Goal: Task Accomplishment & Management: Manage account settings

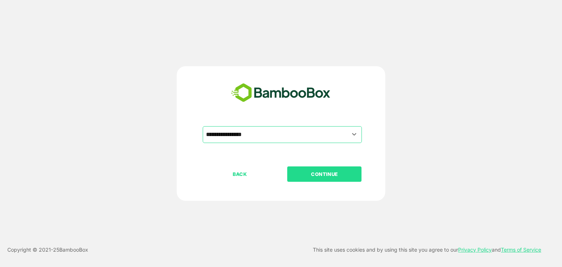
click at [298, 179] on button "CONTINUE" at bounding box center [324, 173] width 74 height 15
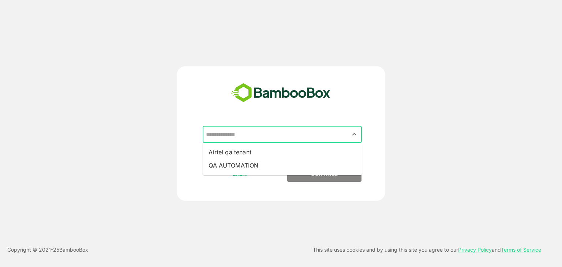
click at [338, 131] on input "text" at bounding box center [282, 135] width 156 height 14
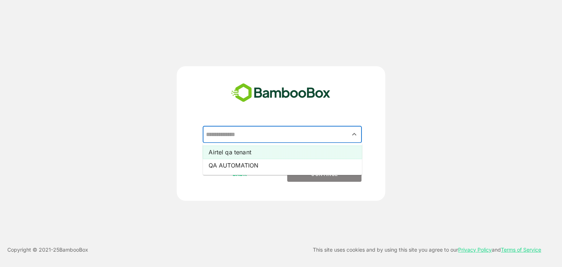
click at [267, 149] on li "Airtel qa tenant" at bounding box center [282, 152] width 159 height 13
type input "**********"
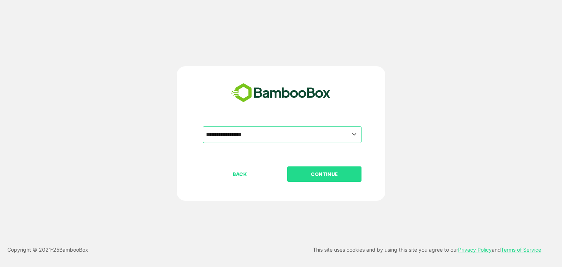
click at [301, 170] on p "CONTINUE" at bounding box center [324, 174] width 73 height 8
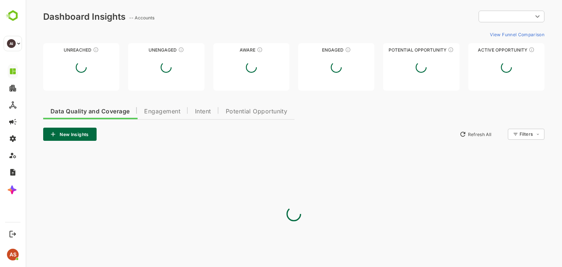
type input "**********"
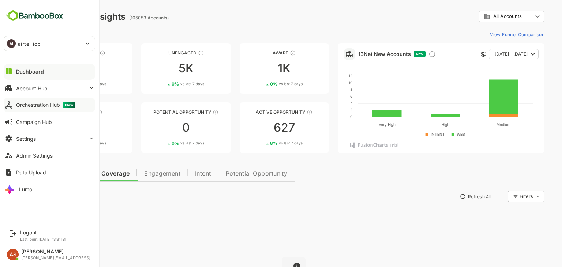
click at [39, 105] on div "Orchestration Hub New" at bounding box center [45, 105] width 59 height 7
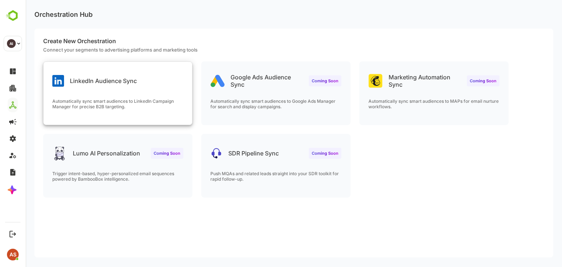
click at [176, 76] on div "LinkedIn Audience Sync" at bounding box center [118, 75] width 148 height 26
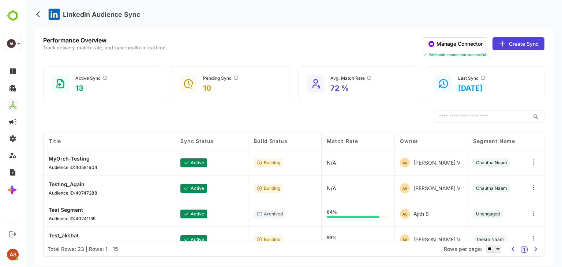
click at [80, 138] on div "Title" at bounding box center [109, 141] width 121 height 6
click at [215, 139] on div "Sync Status" at bounding box center [211, 141] width 63 height 6
click at [291, 142] on div "Build Status" at bounding box center [284, 141] width 63 height 6
click at [278, 140] on span "Build Status" at bounding box center [270, 141] width 34 height 6
click at [363, 142] on div "Match Rate" at bounding box center [358, 141] width 63 height 6
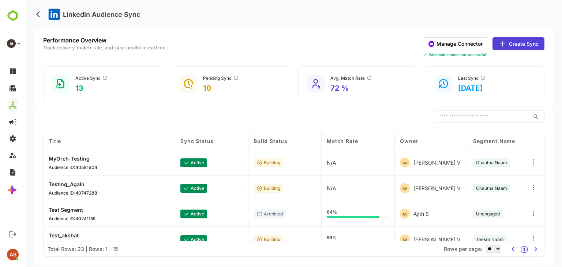
click at [431, 142] on div "Owner" at bounding box center [431, 141] width 63 height 6
click at [514, 141] on div "Segment Name" at bounding box center [504, 141] width 63 height 6
click at [495, 115] on input "text" at bounding box center [481, 116] width 95 height 13
click at [472, 82] on div "Last Sync 2025-09-22" at bounding box center [472, 84] width 28 height 18
drag, startPoint x: 461, startPoint y: 79, endPoint x: 437, endPoint y: 79, distance: 24.5
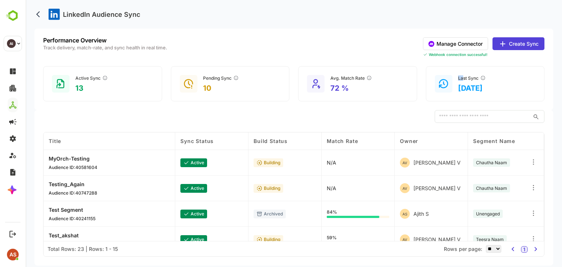
click at [437, 79] on div "Last Sync 2025-09-22" at bounding box center [485, 83] width 119 height 35
click at [437, 79] on rect at bounding box center [443, 84] width 18 height 18
click at [343, 79] on div "Avg. Match Rate" at bounding box center [351, 78] width 42 height 6
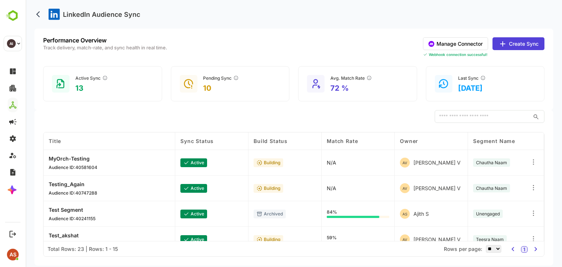
click at [328, 88] on div "Avg. Match Rate 72 %" at bounding box center [357, 83] width 119 height 35
click at [193, 84] on rect at bounding box center [189, 84] width 18 height 18
click at [91, 75] on div "Active Sync" at bounding box center [91, 78] width 33 height 6
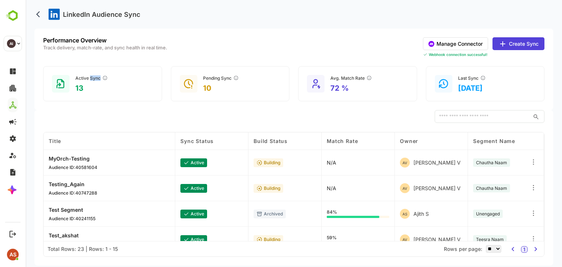
click at [91, 75] on div "Active Sync" at bounding box center [91, 78] width 33 height 6
click at [469, 45] on button "Manage Connector" at bounding box center [455, 43] width 65 height 13
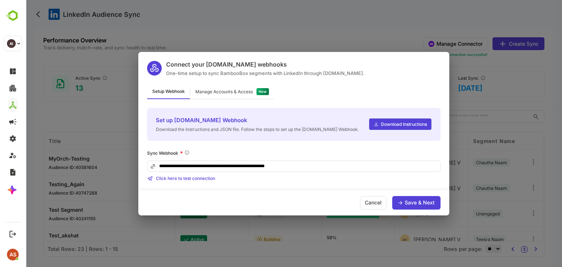
click at [218, 90] on div "Manage Accounts & Access" at bounding box center [223, 92] width 57 height 4
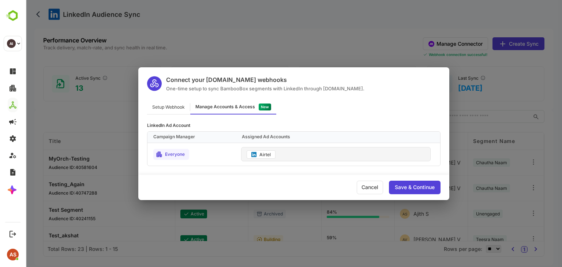
click at [351, 26] on div "Connect your Make.com webhooks One-time setup to sync BambooBox segments with L…" at bounding box center [294, 133] width 536 height 267
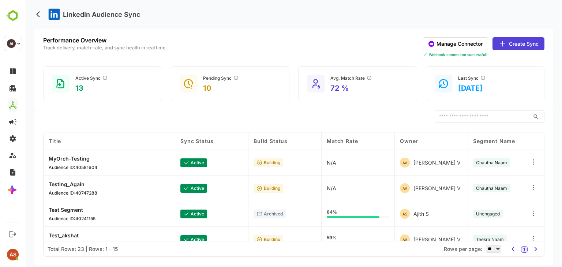
click at [521, 42] on button "Create Sync" at bounding box center [518, 43] width 52 height 13
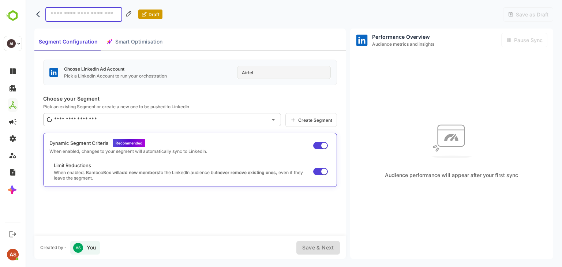
click at [129, 41] on div "Segment Configuration Smart Optimisation" at bounding box center [100, 42] width 132 height 18
click at [138, 43] on div "Segment Configuration Smart Optimisation" at bounding box center [100, 42] width 132 height 18
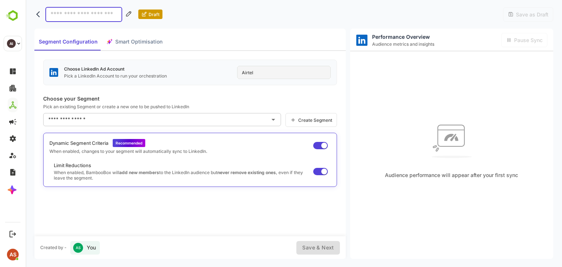
click at [138, 43] on div "Segment Configuration Smart Optimisation" at bounding box center [100, 42] width 132 height 18
click at [79, 43] on span "Segment Configuration" at bounding box center [68, 41] width 59 height 9
click at [259, 72] on div "Airtel" at bounding box center [284, 72] width 94 height 13
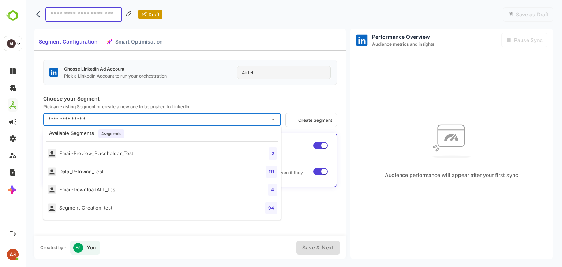
click at [174, 121] on input "text" at bounding box center [156, 120] width 220 height 12
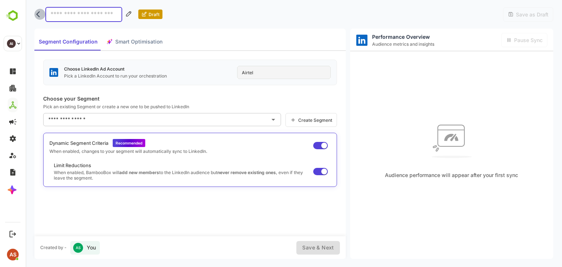
click at [38, 14] on icon "back" at bounding box center [39, 14] width 7 height 7
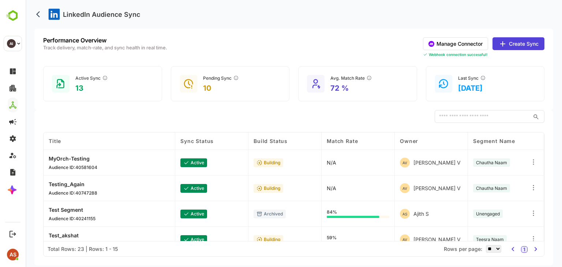
click at [99, 46] on p "Track delivery, match-rate, and sync health in real time." at bounding box center [105, 47] width 124 height 5
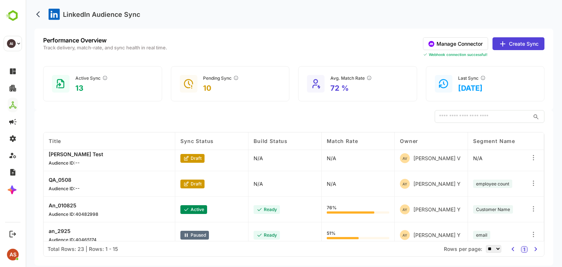
scroll to position [293, 0]
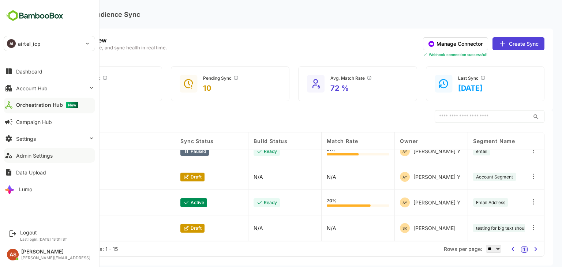
click at [37, 158] on div "Admin Settings" at bounding box center [34, 155] width 37 height 6
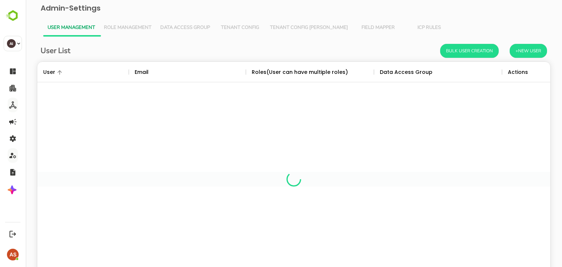
scroll to position [209, 502]
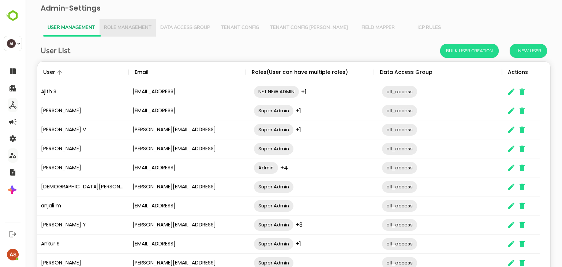
click at [136, 25] on span "Role Management" at bounding box center [128, 28] width 48 height 6
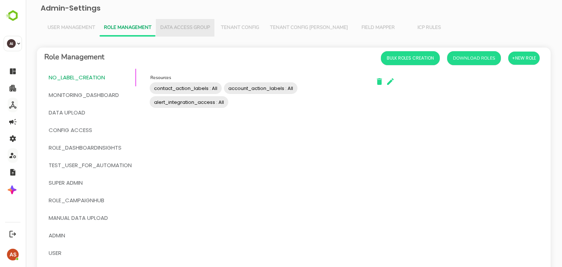
click at [193, 29] on span "Data Access Group" at bounding box center [185, 28] width 50 height 6
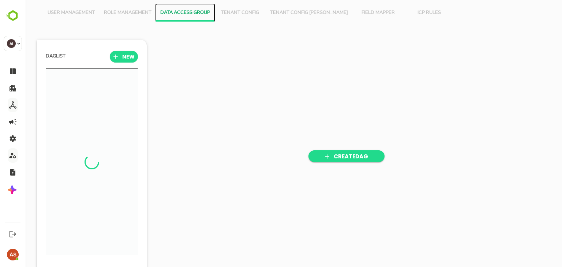
scroll to position [0, 0]
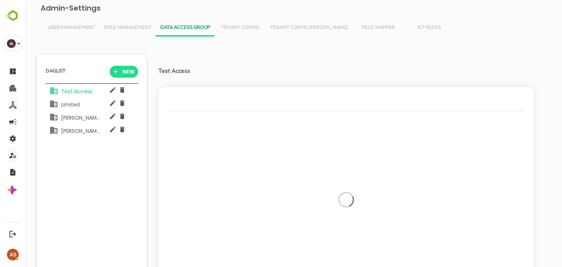
click at [79, 105] on div "Limited" at bounding box center [74, 104] width 51 height 14
click at [73, 121] on div "Midhun DAG" at bounding box center [79, 117] width 42 height 14
click at [76, 131] on span "puneet dag" at bounding box center [85, 130] width 54 height 7
click at [79, 93] on span "Test Access" at bounding box center [75, 91] width 34 height 7
drag, startPoint x: 64, startPoint y: 68, endPoint x: 41, endPoint y: 68, distance: 23.0
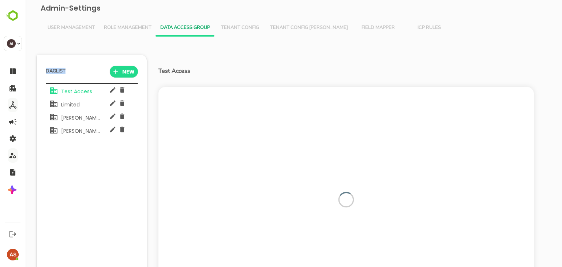
click at [41, 68] on div "DAG LIST NEW listTitle Test Access Limited Midhun DAG puneet dag" at bounding box center [92, 175] width 110 height 241
click at [142, 26] on span "Role Management" at bounding box center [128, 28] width 48 height 6
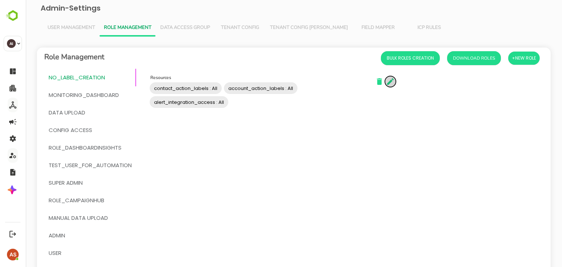
click at [389, 83] on icon "button" at bounding box center [390, 81] width 7 height 7
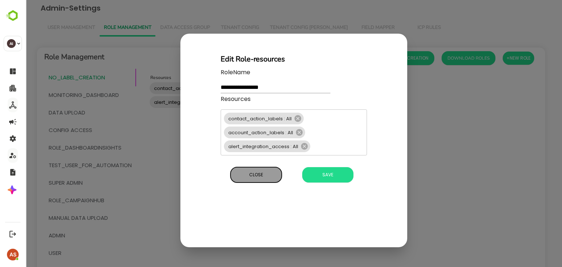
click at [271, 175] on span "Close" at bounding box center [256, 175] width 44 height 10
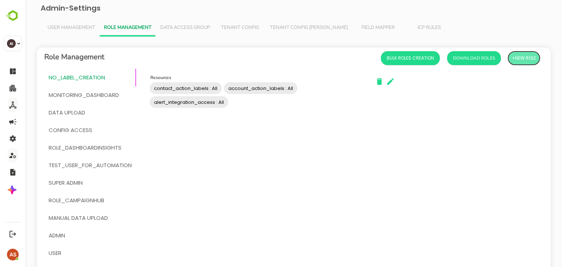
click at [515, 62] on span "+New Role" at bounding box center [524, 58] width 24 height 10
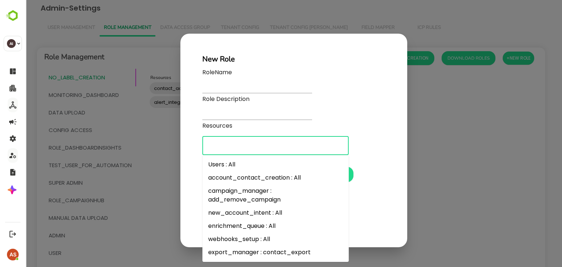
click at [254, 151] on input "Resources" at bounding box center [275, 145] width 140 height 12
click at [252, 109] on input "text" at bounding box center [257, 114] width 110 height 11
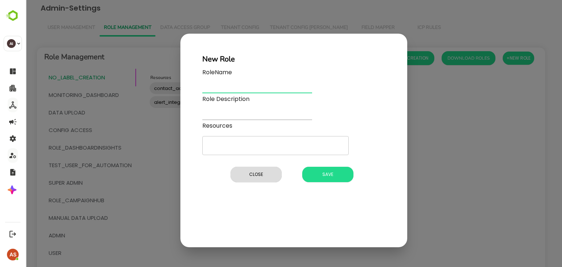
click at [254, 85] on input "text" at bounding box center [257, 88] width 110 height 11
click at [251, 176] on span "Close" at bounding box center [256, 175] width 44 height 10
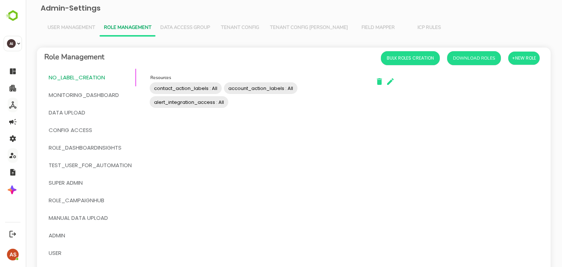
click at [83, 27] on span "User Management" at bounding box center [72, 28] width 48 height 6
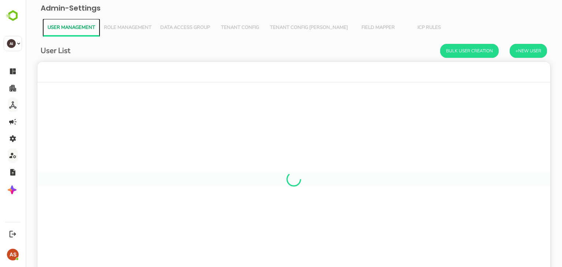
scroll to position [209, 502]
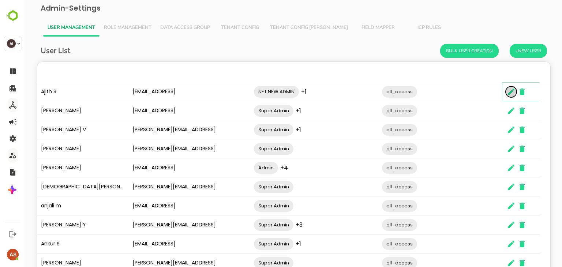
click at [509, 94] on icon "The User Data" at bounding box center [511, 91] width 7 height 7
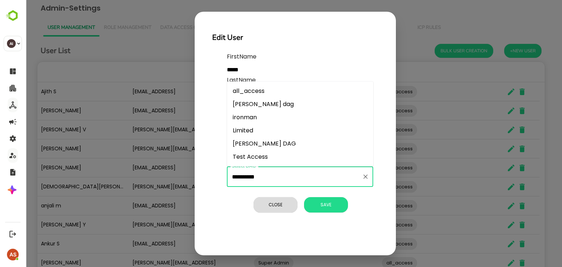
click at [279, 180] on input "**********" at bounding box center [294, 177] width 129 height 14
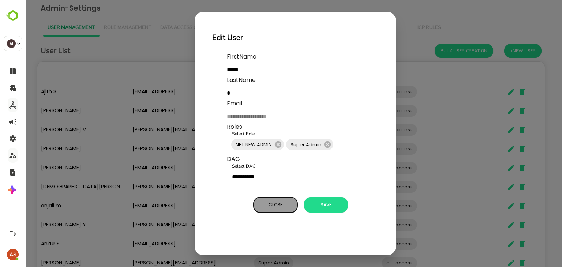
click at [276, 201] on span "Close" at bounding box center [275, 205] width 37 height 10
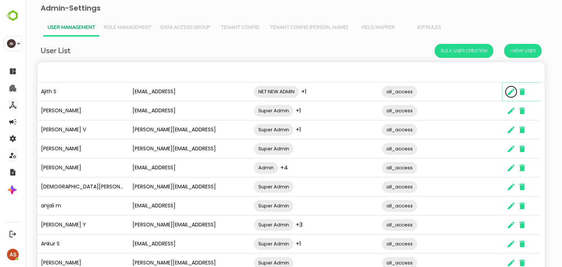
scroll to position [6, 6]
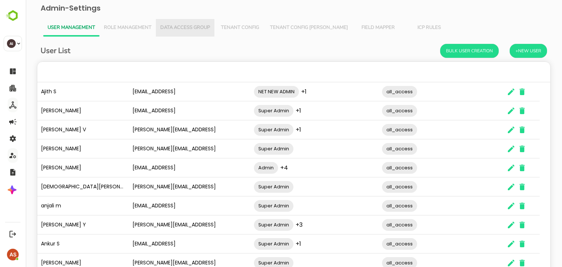
click at [185, 29] on span "Data Access Group" at bounding box center [185, 28] width 50 height 6
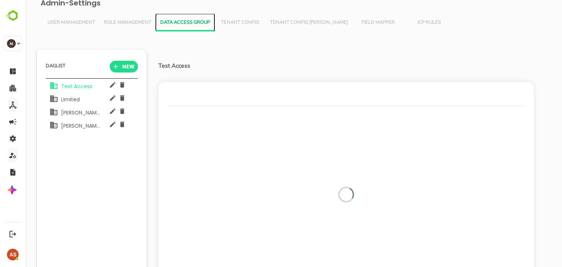
scroll to position [0, 0]
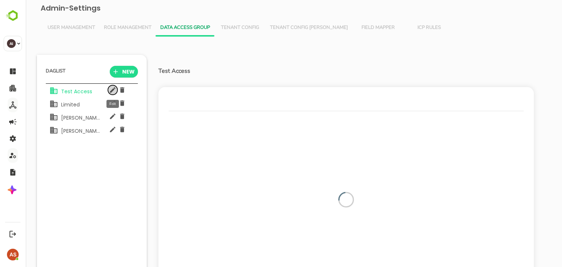
click at [111, 93] on icon "button" at bounding box center [112, 89] width 7 height 7
click at [116, 73] on icon "button" at bounding box center [115, 71] width 7 height 7
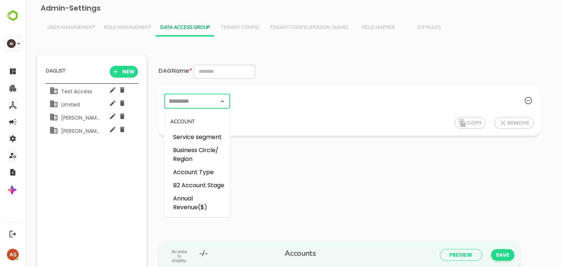
click at [208, 104] on input "text" at bounding box center [190, 101] width 49 height 10
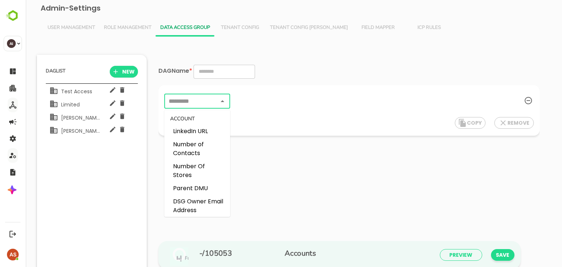
scroll to position [274, 0]
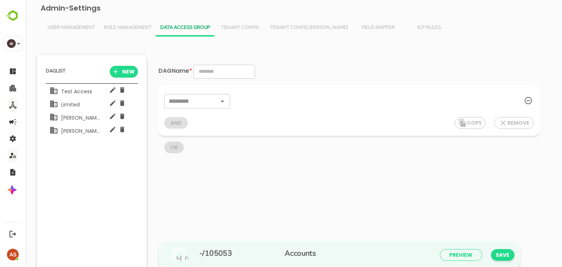
click at [318, 175] on div "​ AND COPY REMOVE OR" at bounding box center [348, 164] width 381 height 171
click at [113, 91] on icon "button" at bounding box center [112, 89] width 7 height 7
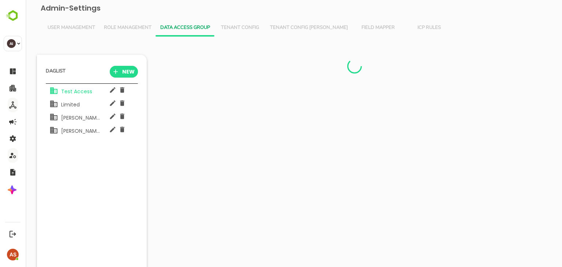
click at [83, 101] on div "Limited" at bounding box center [74, 104] width 51 height 14
click at [112, 104] on icon "button" at bounding box center [112, 102] width 5 height 5
click at [195, 71] on div at bounding box center [354, 67] width 392 height 17
click at [143, 22] on button "Role Management" at bounding box center [127, 28] width 56 height 18
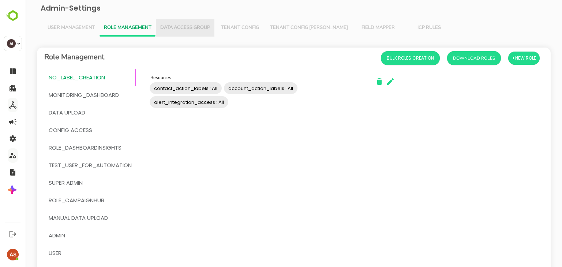
click at [176, 30] on span "Data Access Group" at bounding box center [185, 28] width 50 height 6
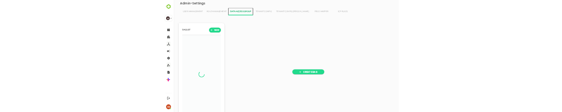
scroll to position [185, 90]
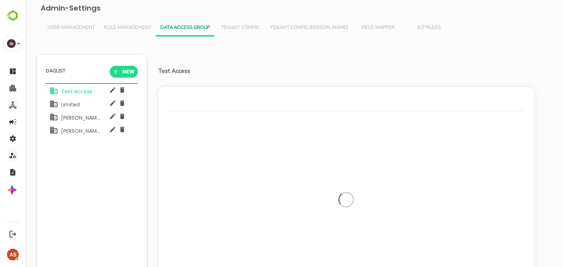
click at [186, 92] on div "Total rows: 0 | Rows: 0 Rows per page: ** ** ** ***" at bounding box center [345, 185] width 375 height 197
click at [111, 91] on icon "button" at bounding box center [112, 89] width 5 height 5
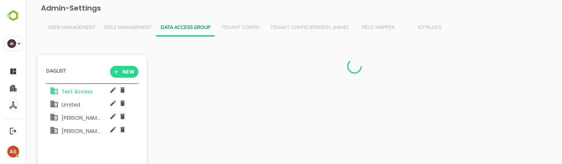
scroll to position [0, 0]
click at [135, 69] on button "NEW" at bounding box center [124, 72] width 28 height 12
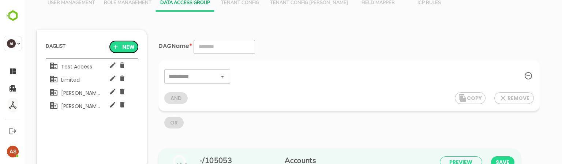
scroll to position [37, 0]
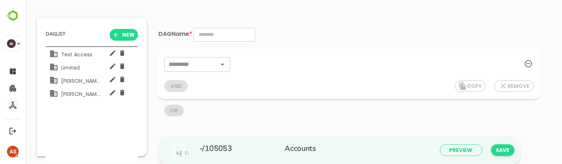
click at [451, 147] on div "PREVIEW SAVE" at bounding box center [480, 154] width 81 height 20
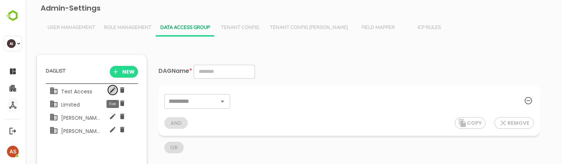
click at [114, 91] on icon "button" at bounding box center [112, 89] width 7 height 7
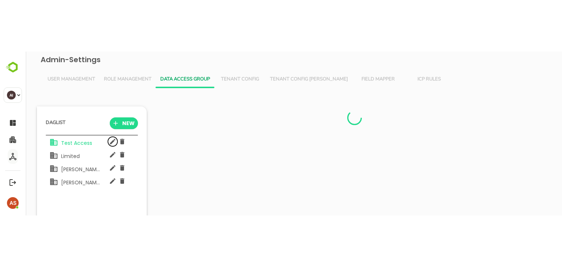
scroll to position [185, 90]
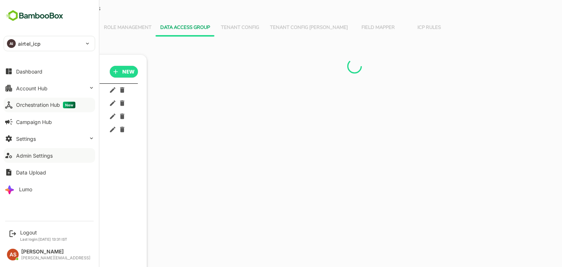
click at [15, 104] on button "Orchestration Hub New" at bounding box center [49, 105] width 91 height 15
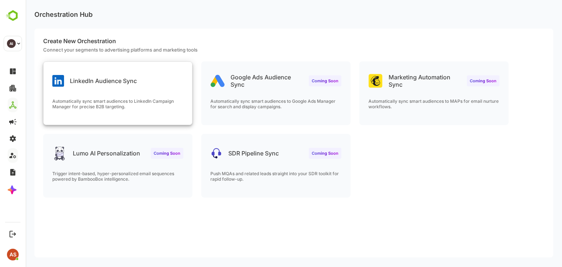
click at [146, 113] on div "Automatically sync smart audiences to LinkedIn Campaign Manager for precise B2B…" at bounding box center [118, 111] width 148 height 26
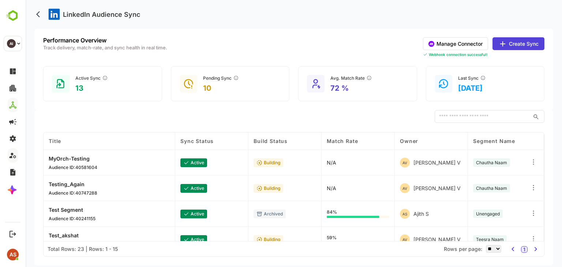
click at [79, 79] on div "Active Sync" at bounding box center [91, 78] width 33 height 6
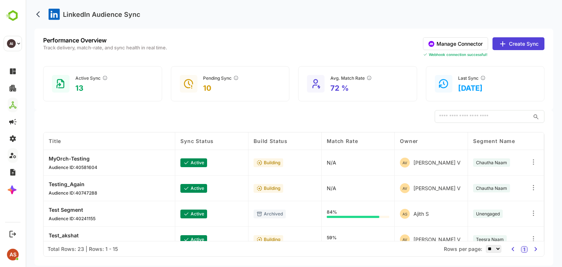
click at [128, 131] on div "​ COLUMN VISIBILITY Title Title Sync Status Build Status Match Rate Owner Segme…" at bounding box center [293, 187] width 518 height 155
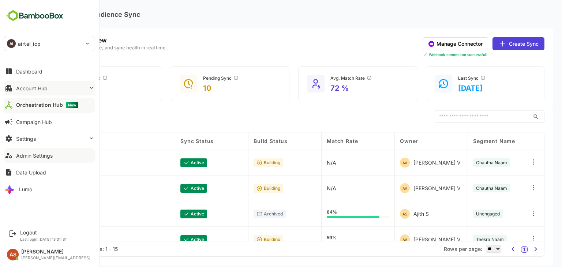
click at [15, 85] on button "Account Hub" at bounding box center [49, 88] width 91 height 15
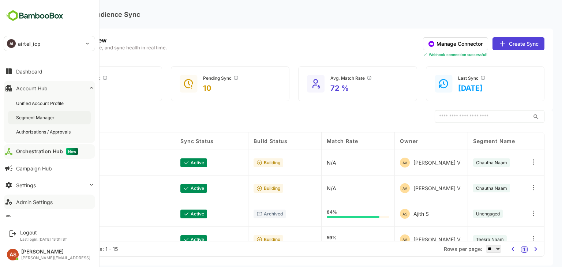
click at [30, 116] on div "Segment Manager" at bounding box center [36, 117] width 40 height 6
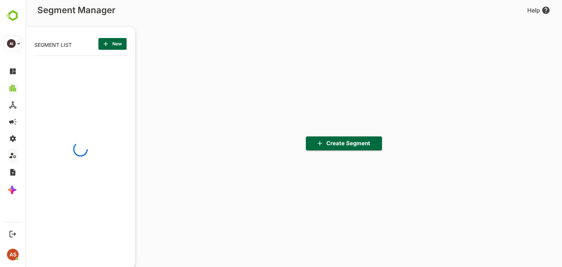
scroll to position [185, 90]
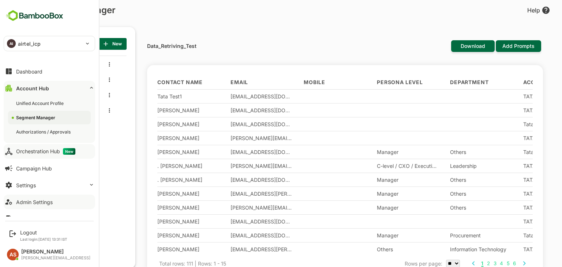
click at [45, 152] on div "Orchestration Hub New" at bounding box center [45, 151] width 59 height 7
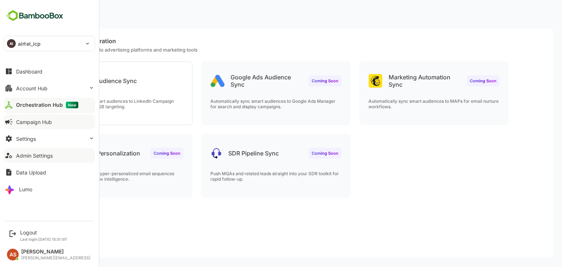
click at [38, 125] on button "Campaign Hub" at bounding box center [49, 121] width 91 height 15
click at [37, 107] on div "Orchestration Hub New" at bounding box center [45, 105] width 59 height 7
click at [37, 107] on div "Orchestration Hub New" at bounding box center [47, 105] width 62 height 7
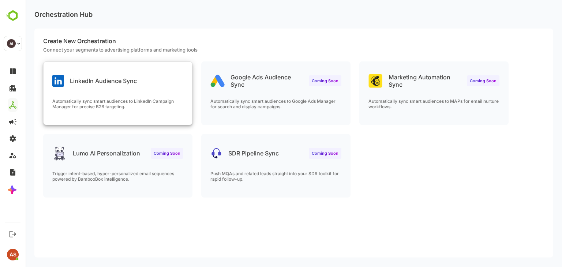
click at [127, 103] on p "Automatically sync smart audiences to LinkedIn Campaign Manager for precise B2B…" at bounding box center [117, 103] width 131 height 11
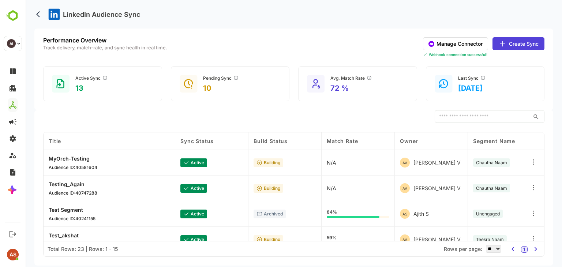
click at [518, 46] on button "Create Sync" at bounding box center [518, 43] width 52 height 13
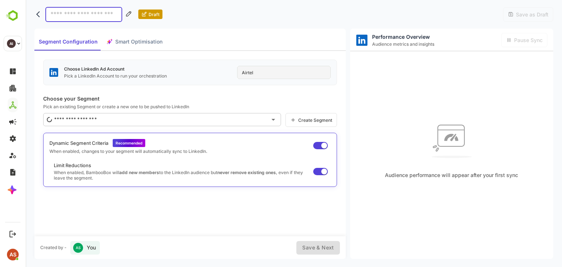
click at [62, 18] on input at bounding box center [83, 14] width 77 height 15
type input "**********"
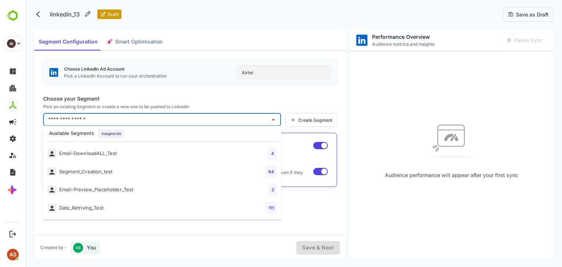
click at [166, 116] on input "text" at bounding box center [156, 120] width 220 height 12
click at [137, 157] on li "Email-DownloadALL_Test 4" at bounding box center [162, 153] width 238 height 18
type input "**********"
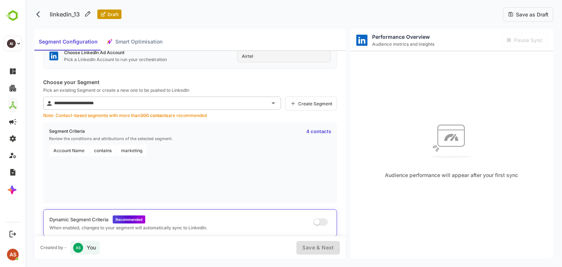
scroll to position [35, 0]
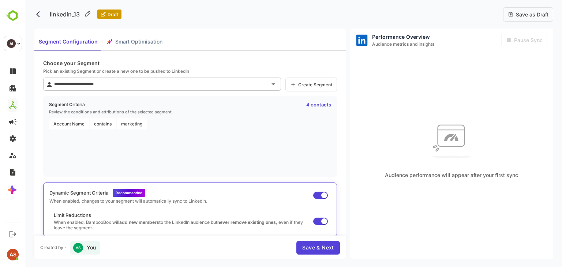
click at [314, 87] on div "Create Segment" at bounding box center [311, 85] width 52 height 14
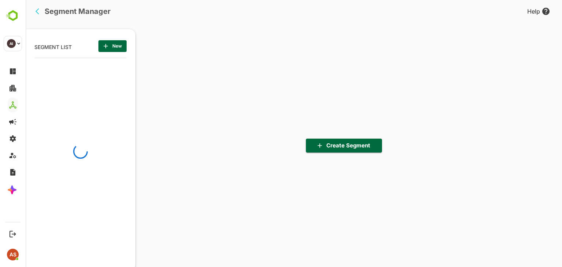
scroll to position [185, 90]
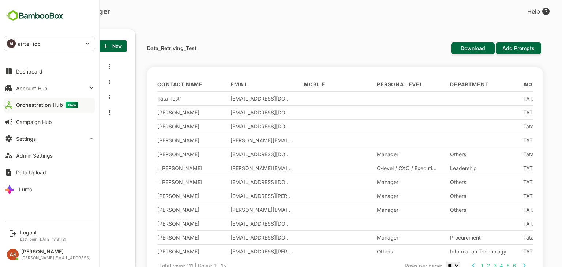
click at [30, 107] on div "Orchestration Hub New" at bounding box center [47, 105] width 62 height 7
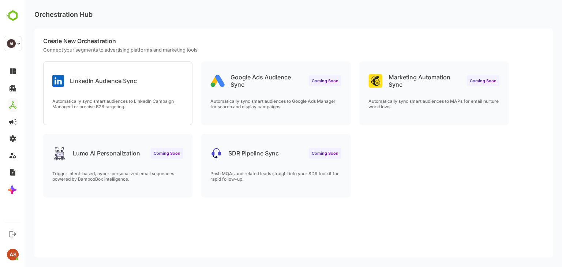
click at [121, 82] on p "LinkedIn Audience Sync" at bounding box center [103, 80] width 67 height 7
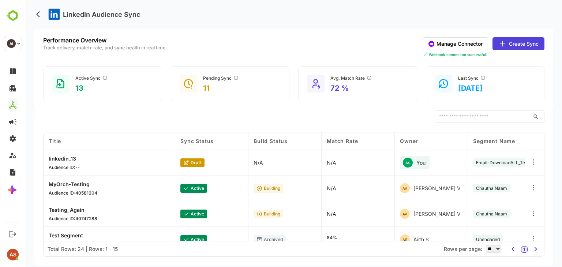
click at [535, 162] on icon at bounding box center [532, 161] width 7 height 7
click at [496, 157] on div "Edit" at bounding box center [488, 160] width 64 height 12
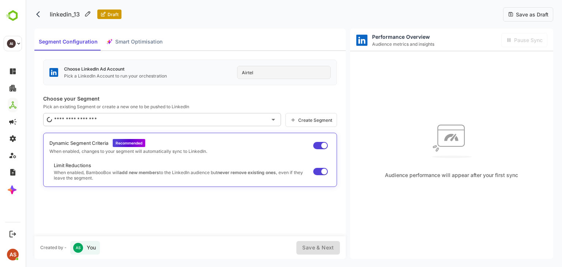
type input "**********"
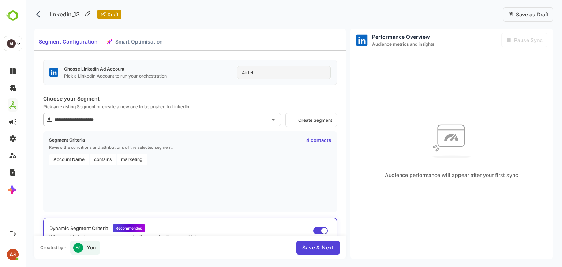
scroll to position [35, 0]
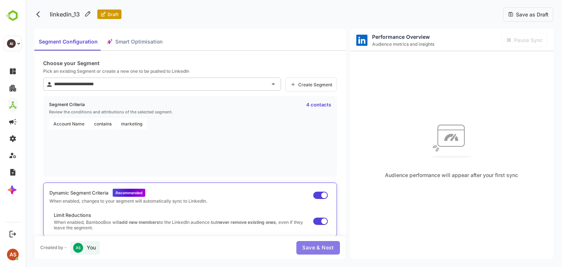
click at [318, 246] on span "Save & Next" at bounding box center [317, 247] width 31 height 9
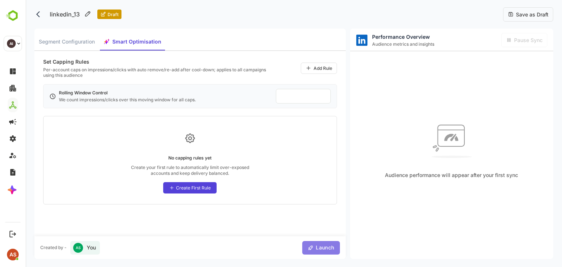
click at [318, 246] on span "Launch" at bounding box center [323, 247] width 20 height 9
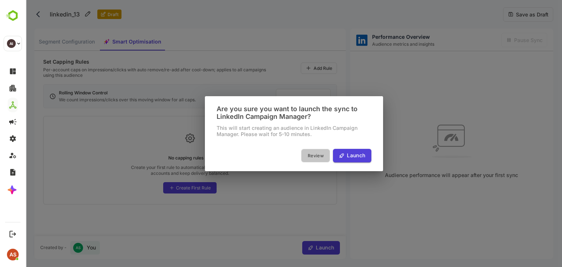
click at [314, 154] on span "Review" at bounding box center [315, 156] width 21 height 8
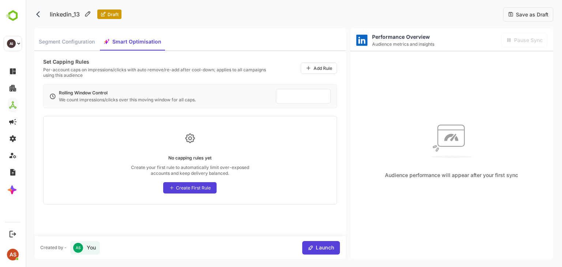
click at [249, 112] on div "Set Capping Rules Per-account caps on impressions/clicks with auto remove/re-ad…" at bounding box center [189, 143] width 311 height 185
click at [192, 189] on div "Create First Rule" at bounding box center [193, 187] width 35 height 5
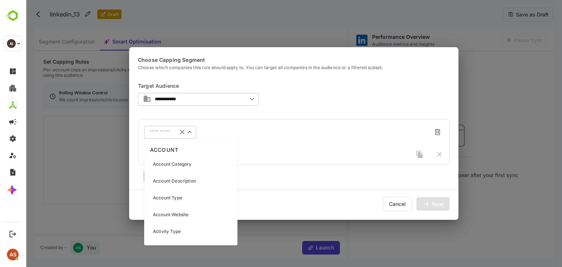
click at [164, 131] on input "text" at bounding box center [160, 131] width 23 height 5
click at [173, 202] on div "Account Type" at bounding box center [191, 197] width 90 height 15
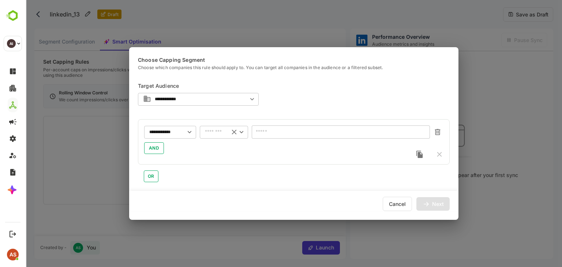
click at [215, 127] on div "​" at bounding box center [224, 131] width 48 height 13
click at [218, 180] on li "is not empty" at bounding box center [224, 179] width 48 height 11
type input "**********"
click at [429, 199] on div "Next" at bounding box center [432, 204] width 33 height 14
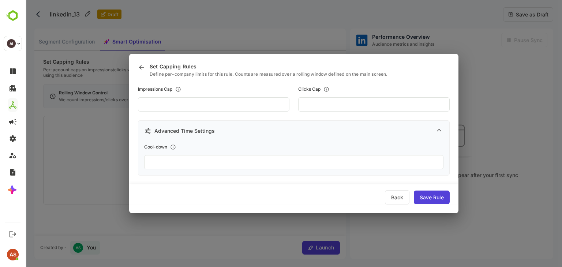
click at [324, 105] on input "**" at bounding box center [373, 104] width 151 height 14
click at [399, 195] on div "Back" at bounding box center [397, 197] width 24 height 14
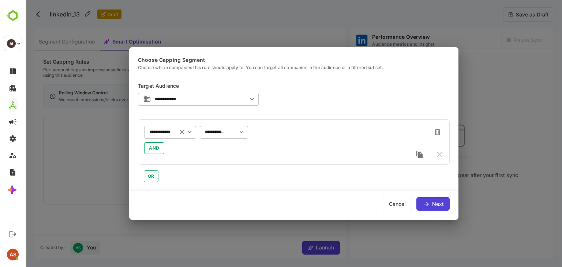
click at [176, 135] on div "**********" at bounding box center [170, 131] width 52 height 13
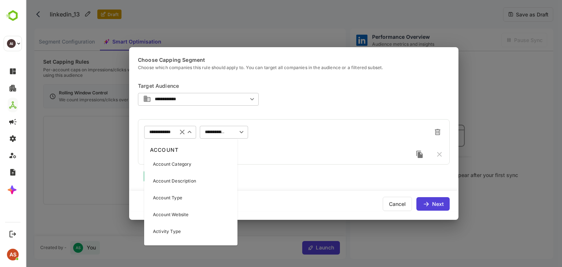
type input "*"
click at [168, 132] on input "text" at bounding box center [165, 131] width 33 height 5
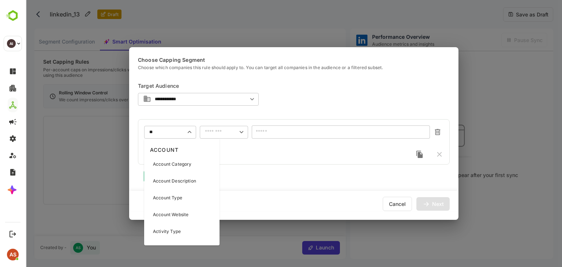
type input "*"
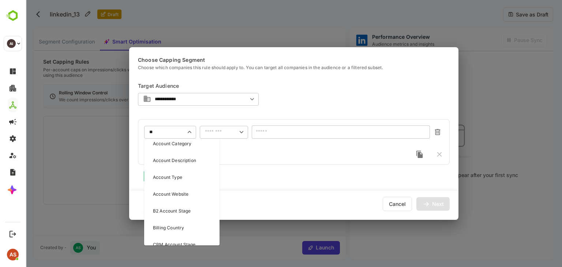
scroll to position [22, 0]
type input "*"
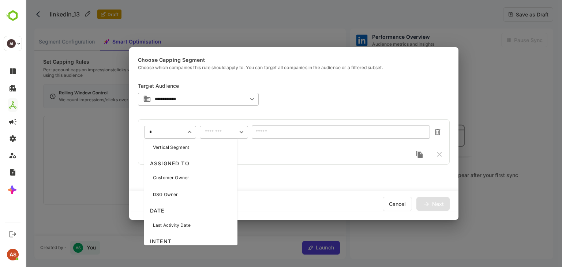
scroll to position [0, 0]
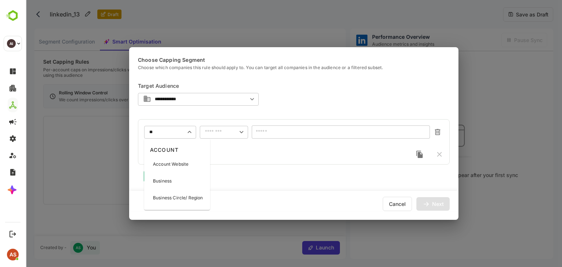
type input "*"
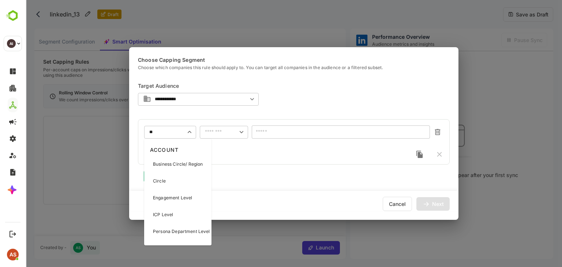
type input "*"
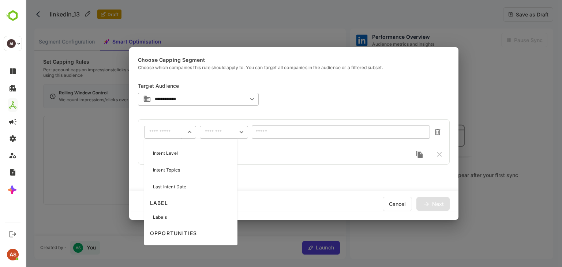
scroll to position [877, 0]
click at [222, 136] on div "​" at bounding box center [224, 131] width 48 height 13
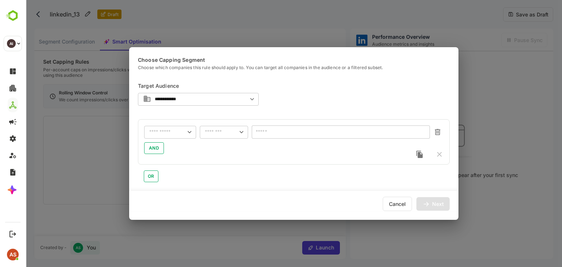
click at [352, 128] on input "text" at bounding box center [341, 131] width 178 height 13
click at [429, 206] on icon at bounding box center [426, 204] width 8 height 8
click at [173, 127] on div "​" at bounding box center [170, 131] width 52 height 13
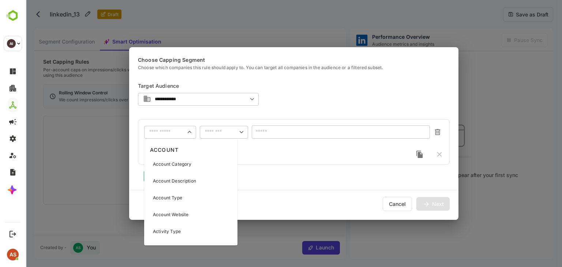
click at [181, 200] on p "Account Type" at bounding box center [167, 198] width 29 height 7
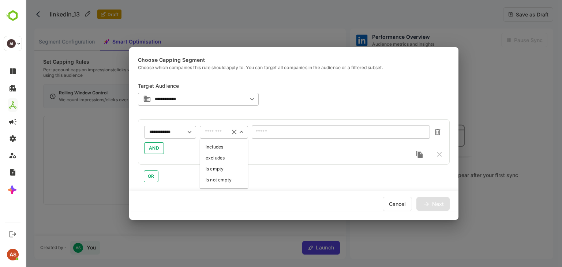
click at [214, 132] on input "text" at bounding box center [214, 131] width 19 height 5
click at [218, 146] on li "includes" at bounding box center [224, 147] width 48 height 11
click at [217, 133] on input "********" at bounding box center [214, 131] width 19 height 5
drag, startPoint x: 220, startPoint y: 194, endPoint x: 241, endPoint y: 134, distance: 63.6
click at [241, 134] on div "**********" at bounding box center [293, 133] width 329 height 173
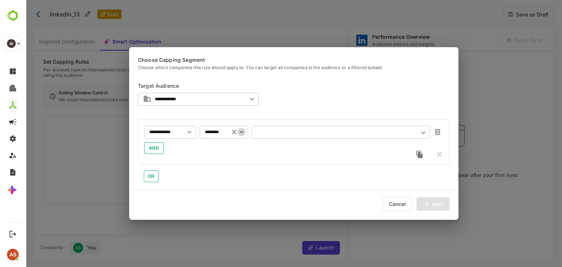
click at [241, 134] on icon "Open" at bounding box center [241, 132] width 8 height 8
click at [231, 181] on li "is not empty" at bounding box center [224, 181] width 48 height 11
type input "**********"
click at [432, 201] on div "Next" at bounding box center [438, 203] width 12 height 5
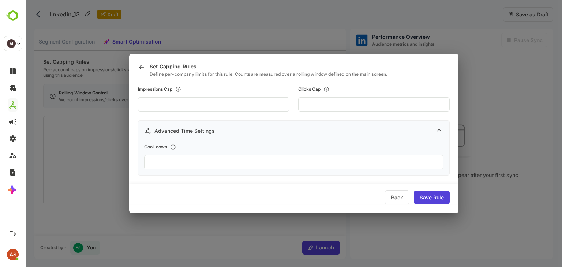
click at [206, 107] on input "***" at bounding box center [213, 104] width 151 height 14
click at [355, 100] on input "**" at bounding box center [373, 104] width 151 height 14
click at [231, 166] on input "**" at bounding box center [293, 162] width 299 height 14
click at [435, 201] on div "Save Rule" at bounding box center [432, 198] width 36 height 14
type input "**"
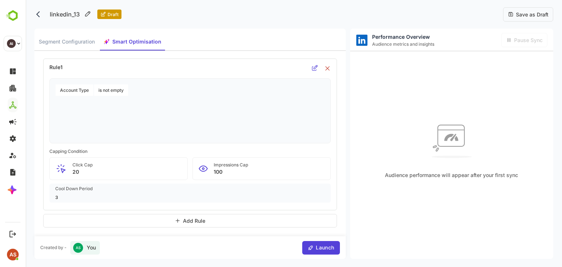
scroll to position [39, 0]
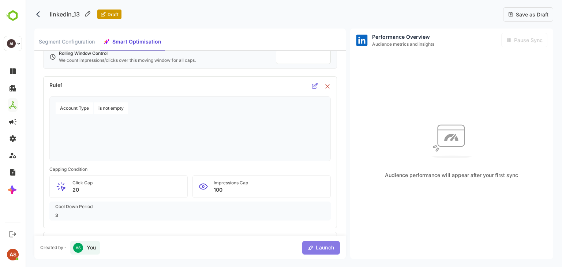
click at [328, 246] on span "Launch" at bounding box center [323, 247] width 20 height 9
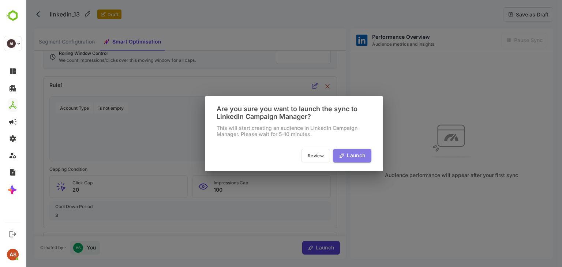
click at [348, 149] on button "Launch" at bounding box center [352, 156] width 38 height 14
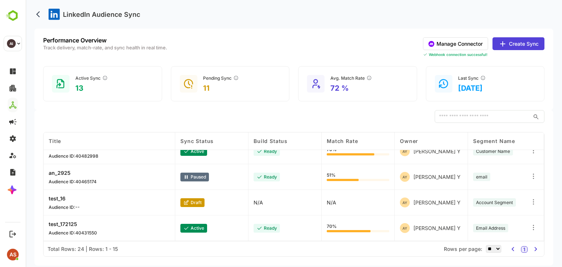
scroll to position [0, 0]
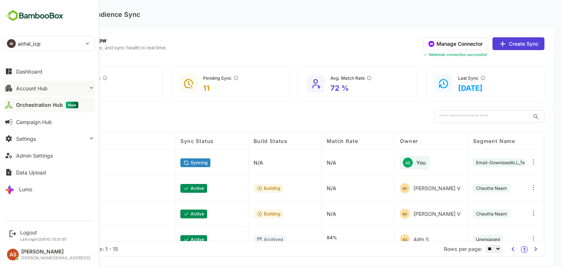
click at [38, 90] on div "Account Hub" at bounding box center [31, 88] width 31 height 6
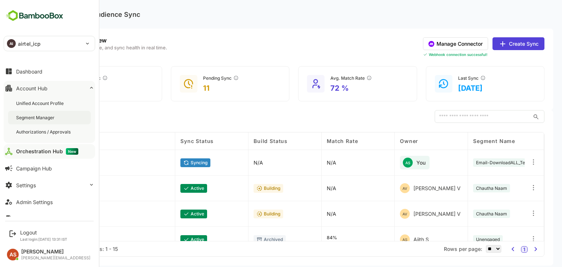
click at [45, 114] on div "Segment Manager" at bounding box center [36, 117] width 40 height 6
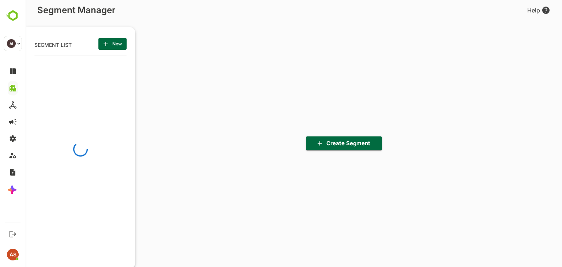
scroll to position [185, 90]
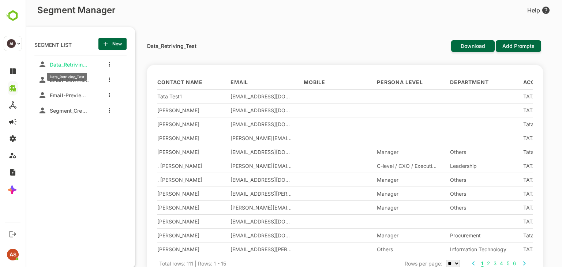
click at [64, 66] on span "Data_Retriving_Test" at bounding box center [68, 64] width 42 height 6
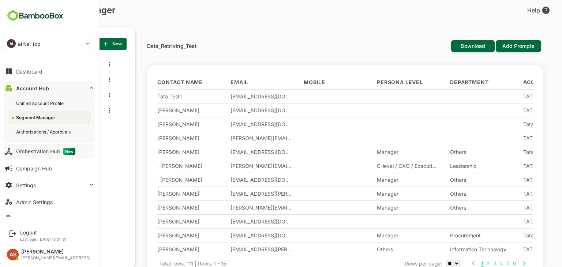
click at [35, 151] on div "Orchestration Hub New" at bounding box center [45, 151] width 59 height 7
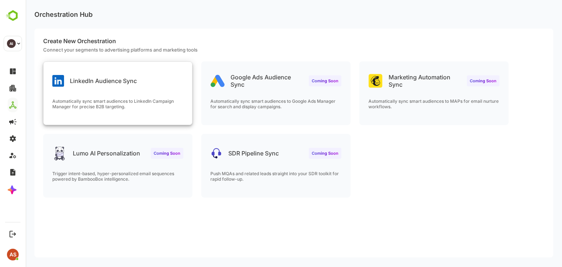
click at [124, 72] on div "LinkedIn Audience Sync" at bounding box center [118, 75] width 148 height 26
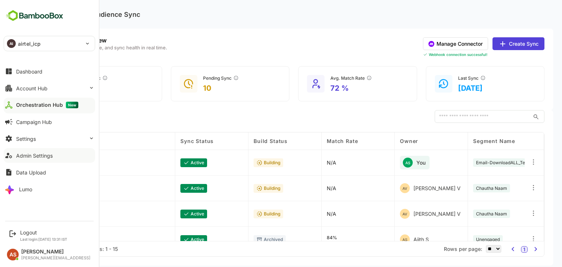
click at [23, 157] on div "Admin Settings" at bounding box center [34, 155] width 37 height 6
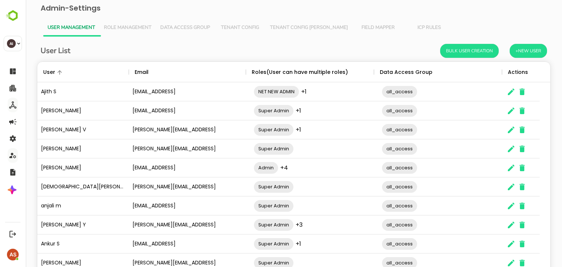
scroll to position [47, 0]
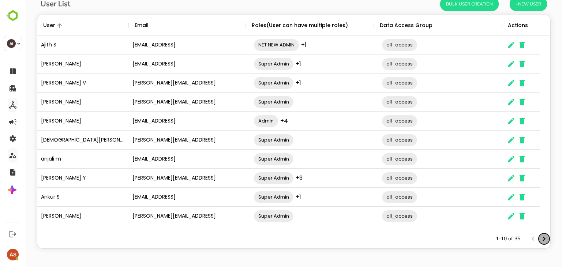
click at [543, 239] on icon "Next page" at bounding box center [544, 239] width 3 height 4
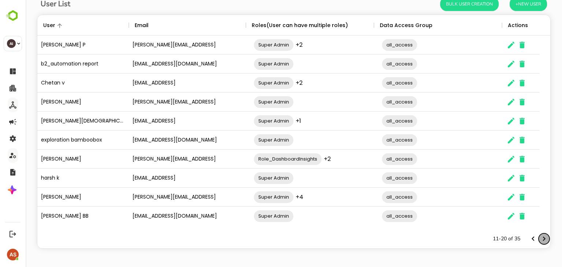
click at [543, 239] on icon "Next page" at bounding box center [544, 239] width 3 height 4
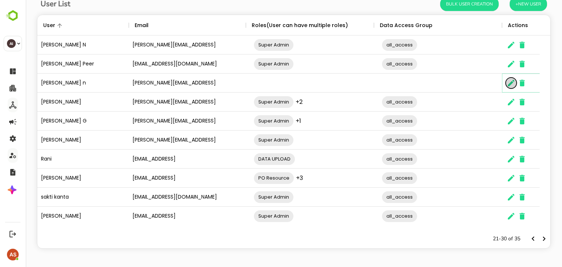
click at [508, 84] on icon "The User Data" at bounding box center [511, 83] width 7 height 7
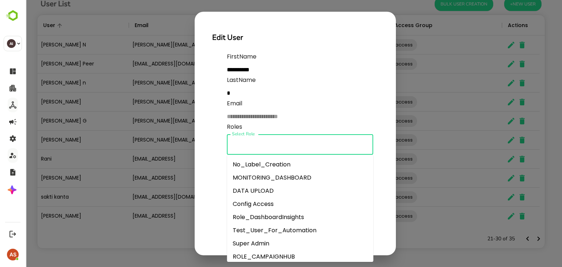
click at [260, 142] on input "Select Role" at bounding box center [300, 144] width 140 height 14
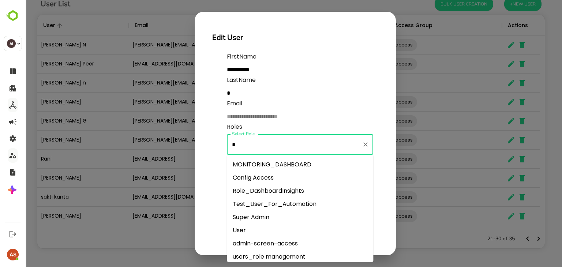
type input "**"
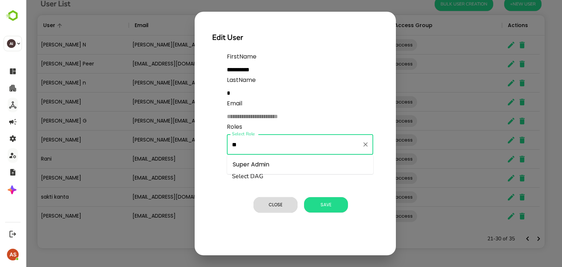
click at [268, 164] on li "Super Admin" at bounding box center [300, 164] width 146 height 13
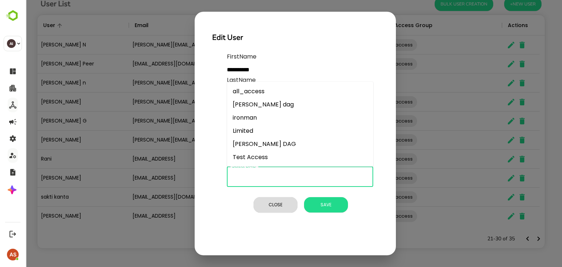
click at [265, 179] on input "Select DAG" at bounding box center [300, 177] width 140 height 14
click at [269, 91] on li "all_access" at bounding box center [300, 91] width 146 height 13
type input "**********"
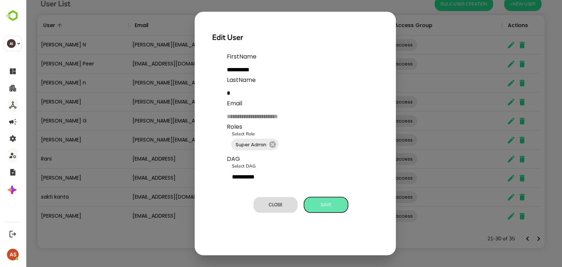
click at [318, 206] on span "Save" at bounding box center [326, 205] width 37 height 10
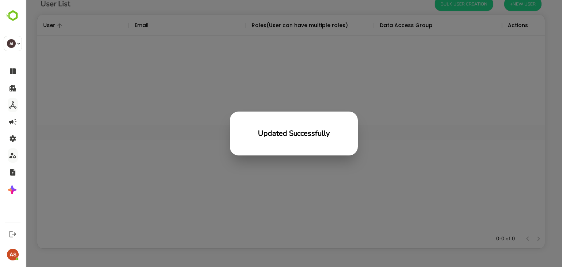
scroll to position [209, 502]
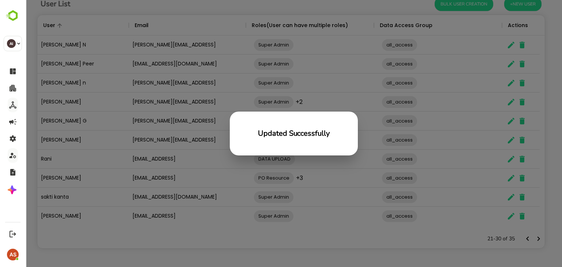
click at [133, 123] on div "Updated Successfully" at bounding box center [294, 133] width 536 height 267
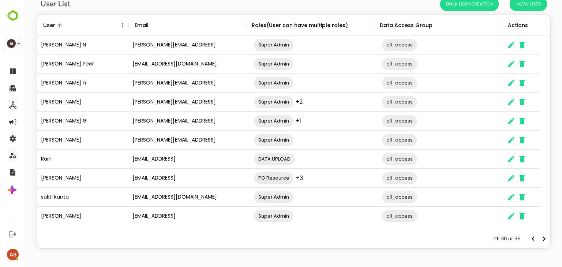
scroll to position [0, 0]
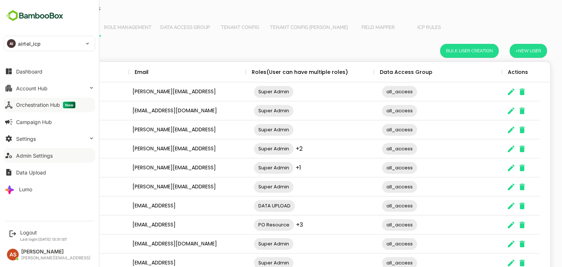
click at [33, 106] on div "Orchestration Hub New" at bounding box center [45, 105] width 59 height 7
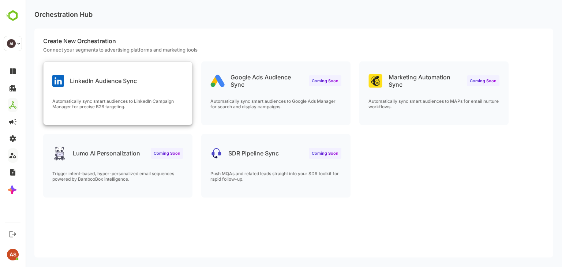
click at [117, 95] on div "LinkedIn Audience Sync Automatically sync smart audiences to LinkedIn Campaign …" at bounding box center [118, 93] width 148 height 63
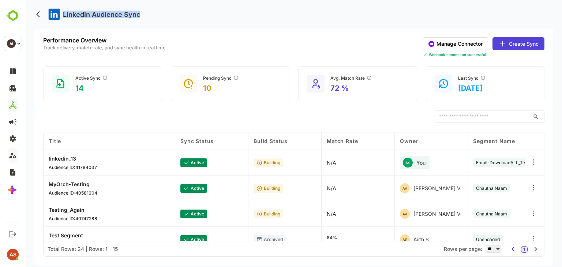
drag, startPoint x: 63, startPoint y: 13, endPoint x: 142, endPoint y: 11, distance: 79.0
click at [142, 11] on div "LinkedIn Audience Sync" at bounding box center [293, 14] width 518 height 29
copy p "LinkedIn Audience Sync"
click at [38, 14] on icon "back" at bounding box center [39, 14] width 7 height 7
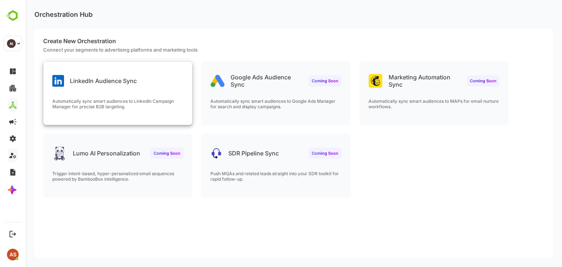
click at [117, 83] on p "LinkedIn Audience Sync" at bounding box center [103, 80] width 67 height 7
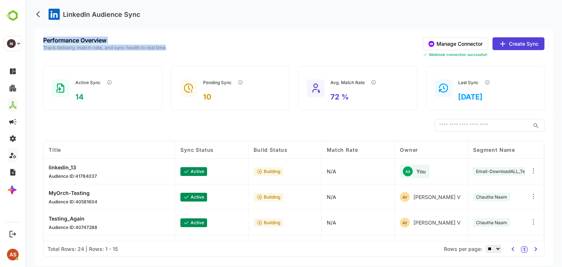
drag, startPoint x: 44, startPoint y: 38, endPoint x: 167, endPoint y: 52, distance: 123.9
click at [167, 52] on div "Performance Overview Track delivery, match-rate, and sync health in real time." at bounding box center [105, 47] width 124 height 20
click at [215, 38] on div "Performance Overview Track delivery, match-rate, and sync health in real time. …" at bounding box center [293, 47] width 501 height 20
click at [456, 46] on button "Manage Connector" at bounding box center [455, 43] width 65 height 13
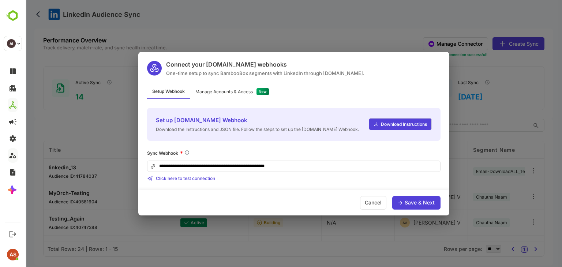
click at [366, 14] on div "**********" at bounding box center [294, 133] width 536 height 267
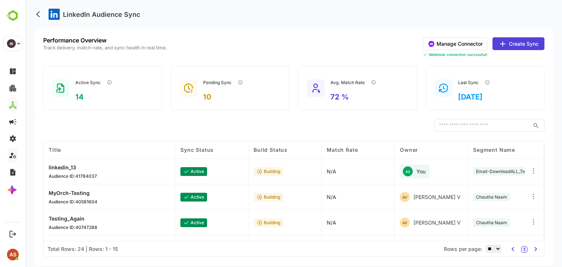
click at [523, 45] on button "Create Sync" at bounding box center [518, 43] width 52 height 13
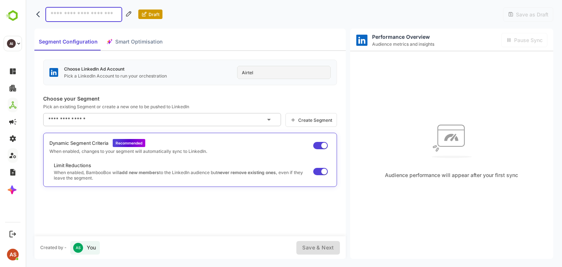
click at [140, 45] on div "Segment Configuration Smart Optimisation" at bounding box center [100, 42] width 132 height 18
click at [139, 42] on div "Segment Configuration Smart Optimisation" at bounding box center [100, 42] width 132 height 18
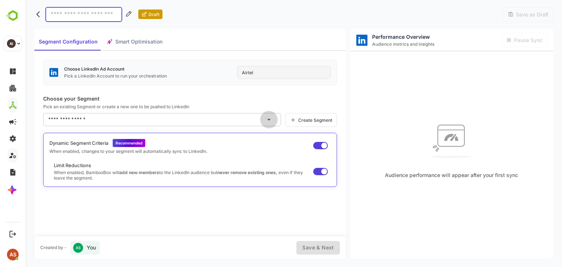
click at [271, 118] on icon "Open" at bounding box center [268, 119] width 9 height 9
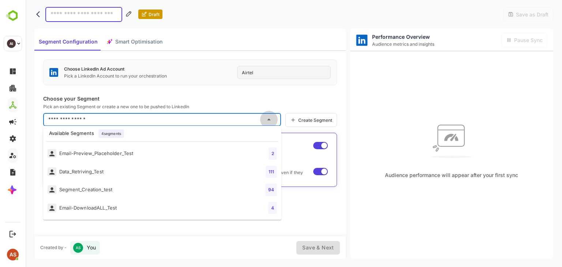
click at [271, 118] on icon "Close" at bounding box center [268, 119] width 9 height 9
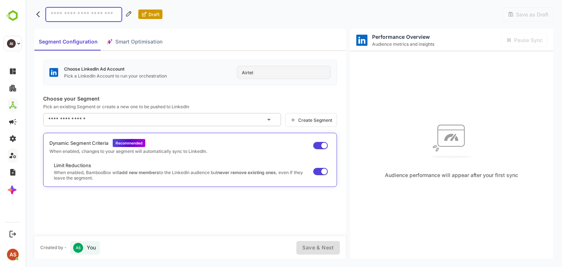
click at [262, 75] on div "Airtel" at bounding box center [284, 72] width 94 height 13
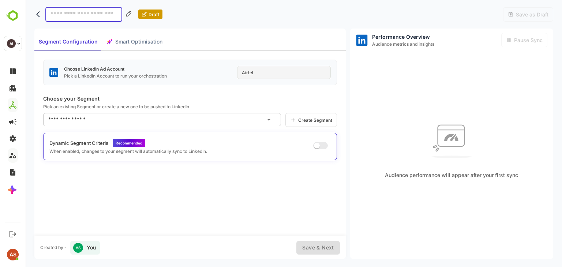
click at [98, 16] on input at bounding box center [83, 14] width 77 height 15
click at [39, 17] on icon "back" at bounding box center [39, 14] width 7 height 7
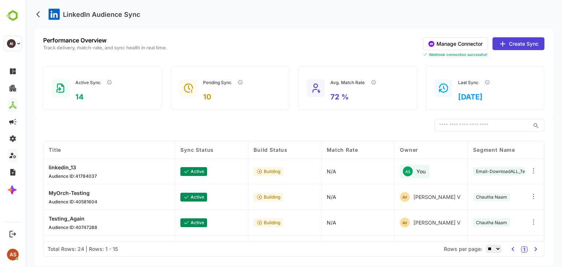
click at [533, 173] on icon at bounding box center [532, 170] width 7 height 7
click at [499, 174] on div "Edit" at bounding box center [488, 169] width 64 height 12
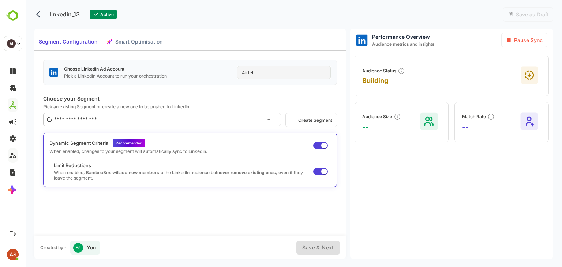
type input "**********"
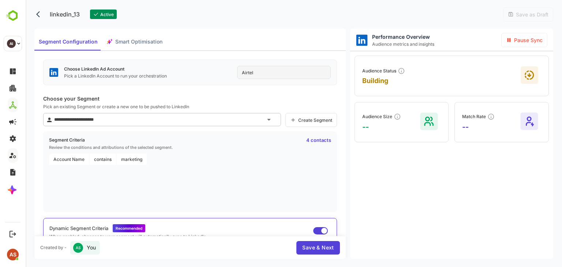
scroll to position [35, 0]
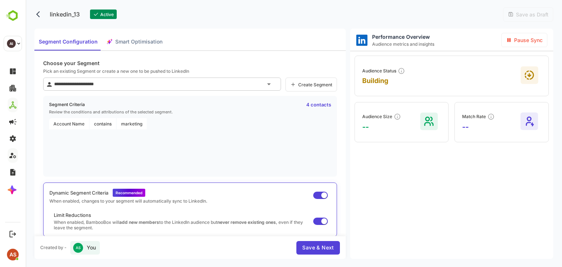
click at [417, 121] on div "Audience Size --" at bounding box center [401, 122] width 94 height 40
click at [327, 245] on span "Save & Next" at bounding box center [317, 247] width 31 height 9
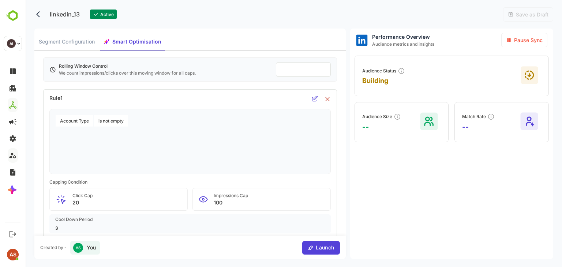
scroll to position [0, 0]
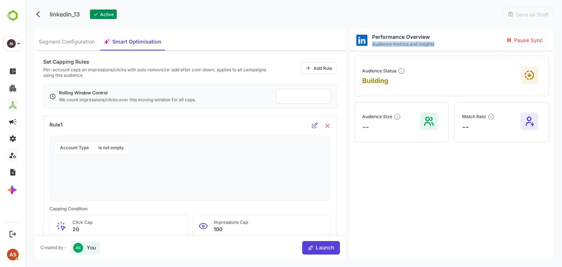
drag, startPoint x: 437, startPoint y: 44, endPoint x: 373, endPoint y: 43, distance: 64.7
click at [373, 43] on div "Performance Overview Audience metrics and insights Pause Sync" at bounding box center [451, 40] width 203 height 23
click at [445, 78] on div "Audience Status Building" at bounding box center [451, 76] width 194 height 41
click at [522, 118] on rect at bounding box center [529, 122] width 18 height 18
click at [382, 121] on div "Audience Size --" at bounding box center [381, 122] width 39 height 18
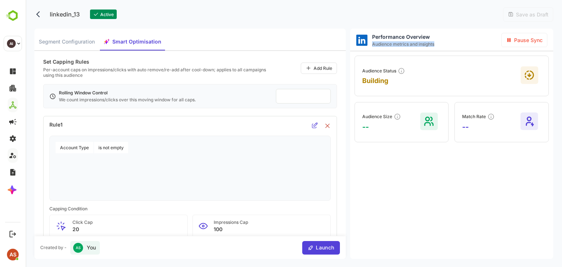
drag, startPoint x: 372, startPoint y: 44, endPoint x: 438, endPoint y: 45, distance: 66.6
click at [438, 45] on div "Performance Overview Audience metrics and insights Pause Sync" at bounding box center [451, 40] width 203 height 23
copy span "Audience metrics and insights"
click at [438, 42] on div "Performance Overview Audience metrics and insights Pause Sync" at bounding box center [451, 40] width 203 height 23
click at [315, 125] on icon at bounding box center [315, 125] width 6 height 6
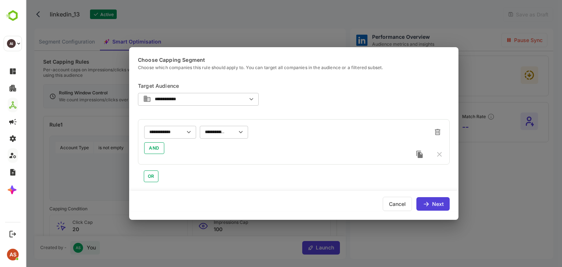
click at [401, 206] on div "Cancel" at bounding box center [396, 204] width 29 height 14
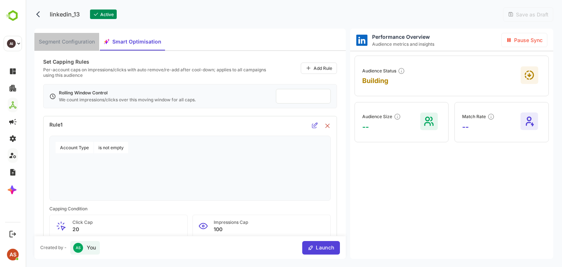
click at [76, 39] on span "Segment Configuration" at bounding box center [67, 41] width 56 height 9
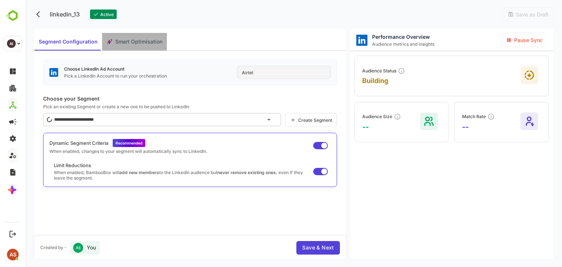
click at [135, 43] on span "Smart Optimisation" at bounding box center [138, 41] width 47 height 9
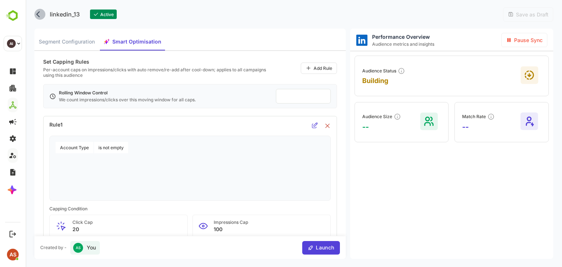
click at [35, 16] on button "back" at bounding box center [39, 14] width 11 height 11
click at [39, 18] on button "back" at bounding box center [39, 14] width 11 height 11
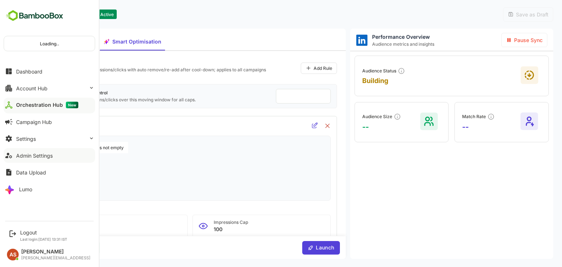
click at [13, 105] on button "Orchestration Hub New" at bounding box center [49, 105] width 91 height 15
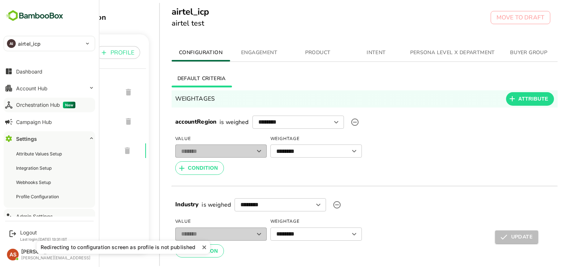
click at [32, 105] on div "Orchestration Hub New" at bounding box center [45, 105] width 59 height 7
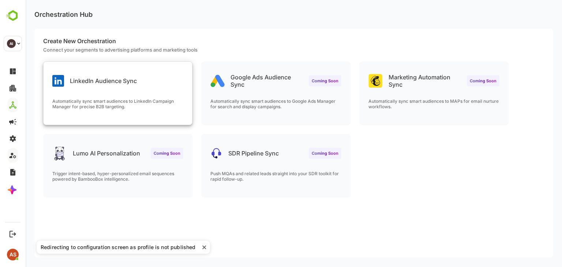
click at [160, 82] on div "LinkedIn Audience Sync" at bounding box center [118, 75] width 148 height 26
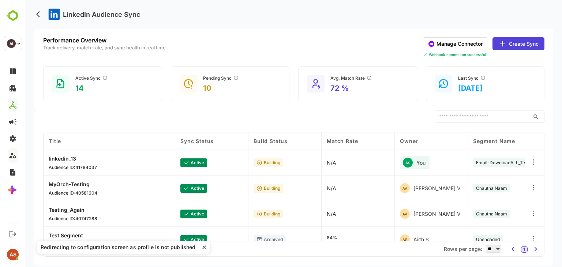
click at [93, 142] on div "Title" at bounding box center [109, 141] width 121 height 6
click at [50, 141] on span "Title" at bounding box center [55, 141] width 12 height 6
click at [204, 141] on span "Sync Status" at bounding box center [196, 141] width 33 height 6
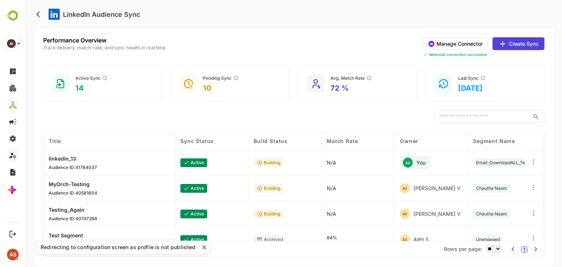
click at [204, 141] on span "Sync Status" at bounding box center [196, 141] width 33 height 6
click at [175, 139] on div "Sync Status" at bounding box center [211, 141] width 73 height 18
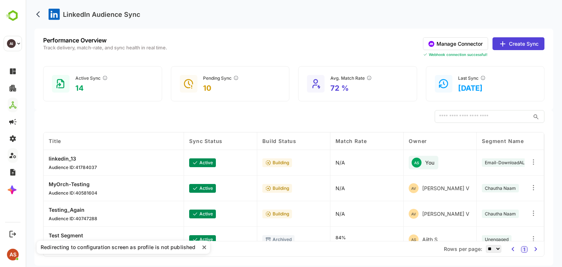
drag, startPoint x: 173, startPoint y: 140, endPoint x: 162, endPoint y: 149, distance: 14.3
click at [162, 149] on div "Title" at bounding box center [114, 141] width 140 height 18
click at [202, 246] on icon "close" at bounding box center [204, 247] width 4 height 4
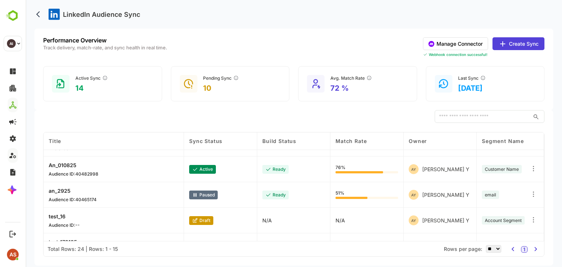
scroll to position [275, 0]
click at [87, 53] on div "Performance Overview Track delivery, match-rate, and sync health in real time." at bounding box center [105, 47] width 124 height 20
click at [39, 18] on button "back" at bounding box center [39, 14] width 11 height 11
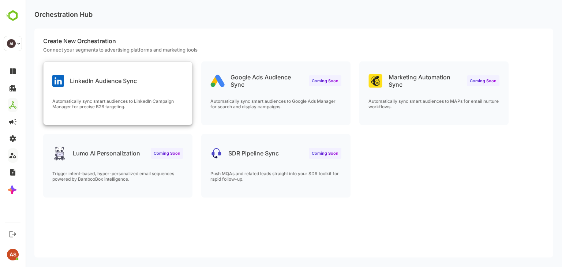
click at [78, 76] on div "LinkedIn Audience Sync" at bounding box center [94, 81] width 84 height 12
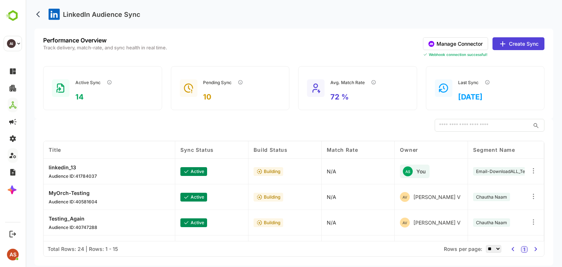
click at [506, 44] on icon at bounding box center [502, 43] width 9 height 9
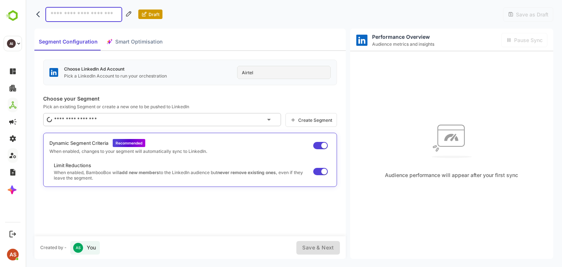
click at [133, 42] on div "Segment Configuration Smart Optimisation" at bounding box center [100, 42] width 132 height 18
click at [39, 17] on icon "back" at bounding box center [39, 14] width 7 height 7
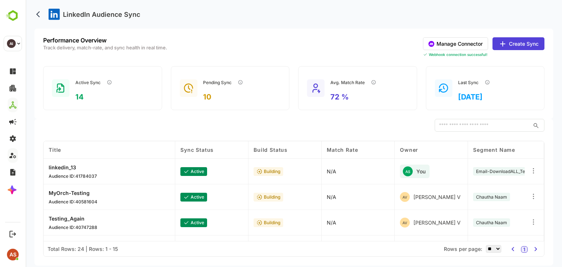
click at [538, 40] on button "Create Sync" at bounding box center [518, 43] width 52 height 13
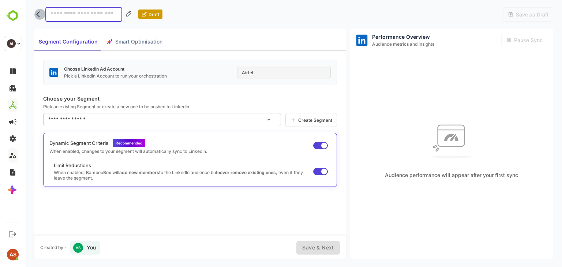
click at [41, 15] on icon "back" at bounding box center [39, 14] width 7 height 7
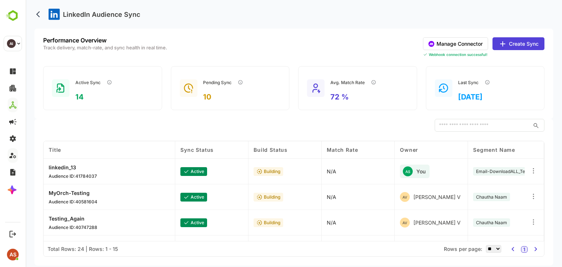
click at [496, 48] on button "Create Sync" at bounding box center [518, 43] width 52 height 13
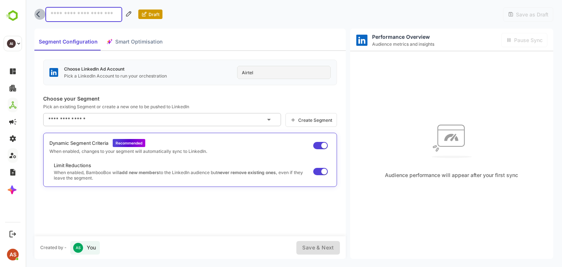
click at [39, 19] on button "back" at bounding box center [39, 14] width 11 height 11
click at [121, 44] on div "Segment Configuration Smart Optimisation" at bounding box center [100, 42] width 132 height 18
click at [73, 40] on span "Segment Configuration" at bounding box center [68, 41] width 59 height 9
click at [39, 12] on icon "back" at bounding box center [39, 14] width 7 height 7
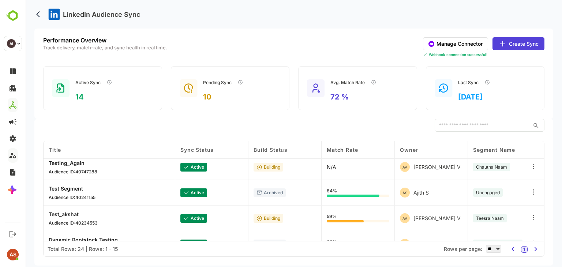
scroll to position [0, 0]
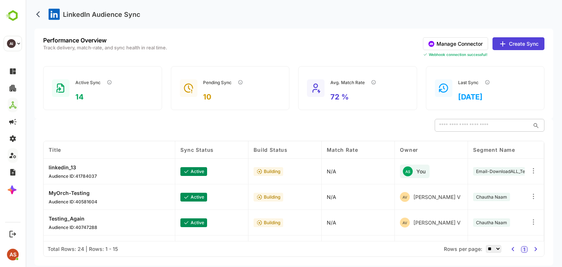
click at [465, 127] on input "text" at bounding box center [481, 125] width 95 height 13
click at [532, 170] on icon at bounding box center [532, 170] width 7 height 7
click at [476, 172] on div "Edit" at bounding box center [488, 169] width 64 height 12
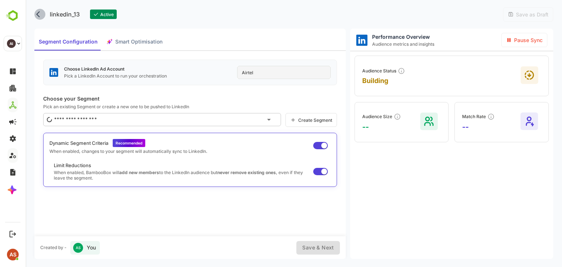
click at [40, 16] on icon "back" at bounding box center [39, 14] width 7 height 7
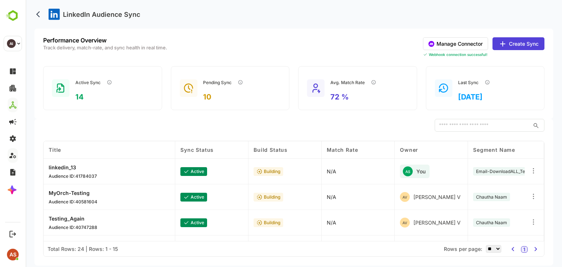
click at [533, 170] on icon at bounding box center [532, 170] width 7 height 7
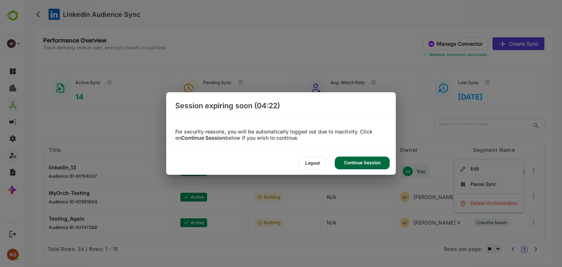
click at [350, 164] on div "Continue Session" at bounding box center [362, 162] width 55 height 13
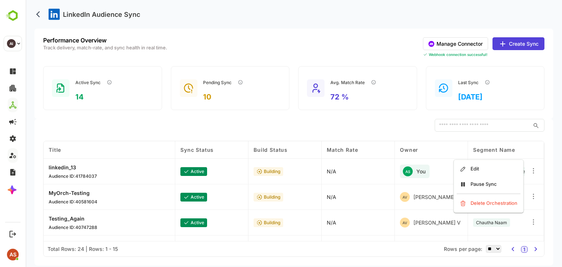
click at [556, 140] on body "LinkedIn Audience Sync Performance Overview Track delivery, match-rate, and syn…" at bounding box center [294, 133] width 536 height 267
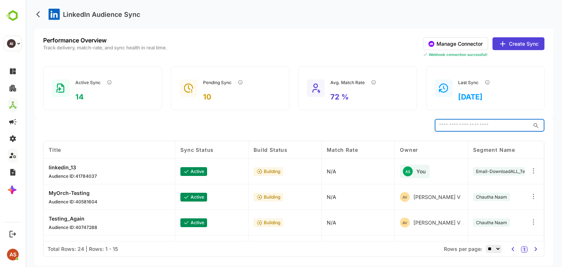
click at [454, 127] on input "text" at bounding box center [481, 125] width 95 height 13
type input "*"
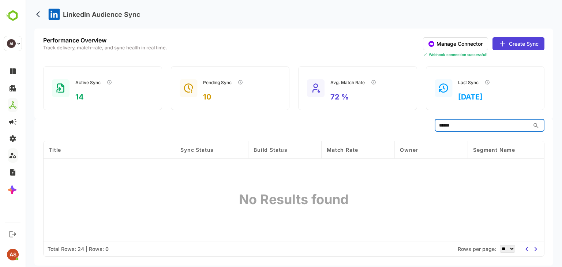
click at [454, 122] on input "******" at bounding box center [481, 125] width 95 height 13
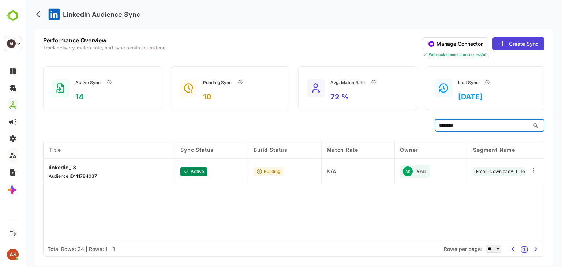
click at [459, 123] on input "********" at bounding box center [481, 125] width 95 height 13
drag, startPoint x: 105, startPoint y: 173, endPoint x: 48, endPoint y: 180, distance: 57.9
click at [48, 180] on div "linkedin_13 Audience ID: 41784037" at bounding box center [110, 172] width 132 height 26
copy p "Audience ID: 41784037"
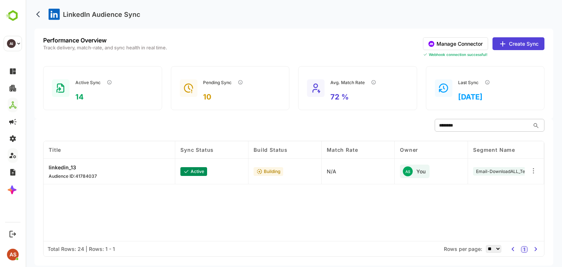
click at [481, 131] on input "********" at bounding box center [481, 125] width 95 height 13
paste input "**********"
type input "**********"
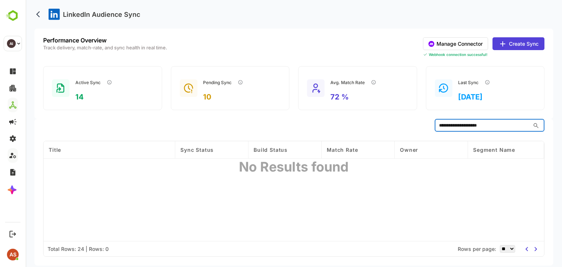
drag, startPoint x: 493, startPoint y: 126, endPoint x: 428, endPoint y: 123, distance: 65.1
click at [428, 123] on div "**********" at bounding box center [293, 125] width 501 height 13
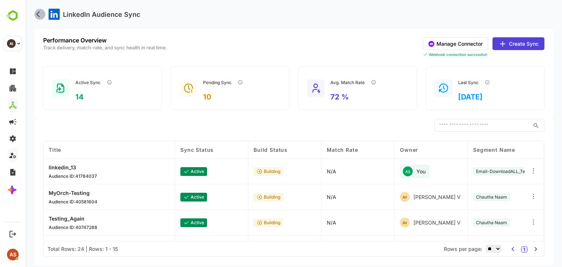
click at [41, 14] on icon "back" at bounding box center [39, 14] width 7 height 7
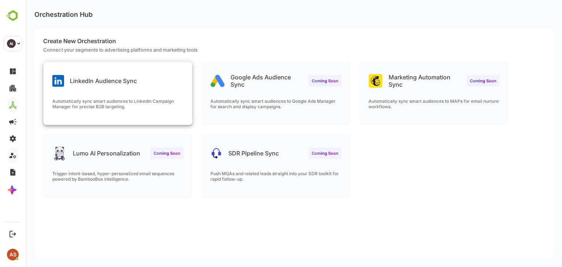
click at [91, 91] on div "LinkedIn Audience Sync Automatically sync smart audiences to LinkedIn Campaign …" at bounding box center [118, 93] width 148 height 63
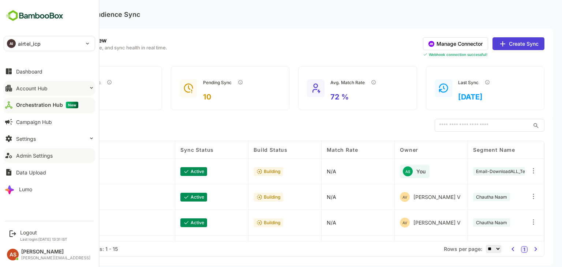
click at [32, 88] on div "Account Hub" at bounding box center [31, 88] width 31 height 6
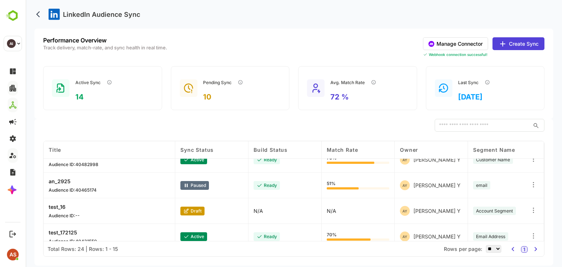
scroll to position [293, 0]
click at [291, 186] on div "ready" at bounding box center [284, 186] width 73 height 26
click at [293, 143] on div "Build Status" at bounding box center [284, 150] width 73 height 18
click at [195, 163] on div "active" at bounding box center [193, 160] width 27 height 9
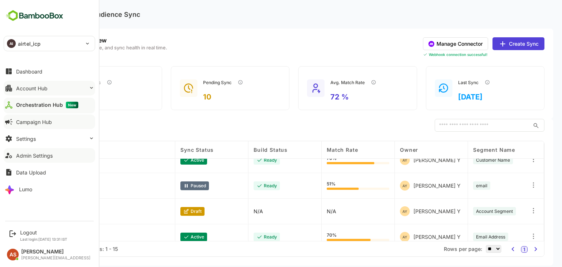
click at [33, 123] on div "Campaign Hub" at bounding box center [34, 122] width 36 height 6
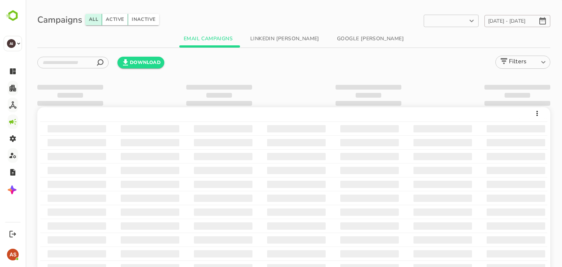
type input "**********"
click at [292, 38] on button "LinkedIn [PERSON_NAME]" at bounding box center [284, 39] width 81 height 18
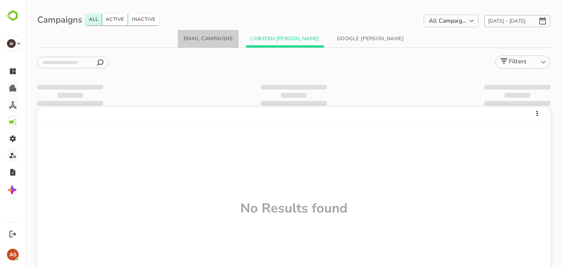
click at [226, 38] on button "Email Campaigns" at bounding box center [208, 39] width 61 height 18
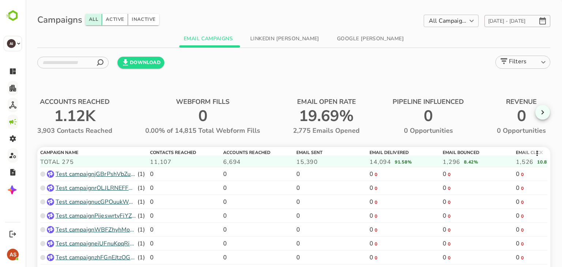
drag, startPoint x: 129, startPoint y: 149, endPoint x: 73, endPoint y: 147, distance: 56.3
click at [73, 147] on div "COLUMN VISIBILITY Campaign Name Contacts Reached Accounts Reached Email Sent Em…" at bounding box center [293, 230] width 513 height 167
click at [70, 161] on span "Total 275" at bounding box center [248, 161] width 416 height 13
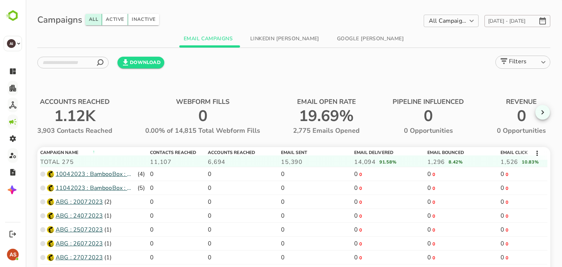
drag, startPoint x: 221, startPoint y: 160, endPoint x: 206, endPoint y: 170, distance: 17.6
click at [206, 170] on div "Campaign Name Total 275 ↑ Contacts Reached 11,107 Accounts Reached 6,694 Email …" at bounding box center [293, 230] width 507 height 161
click at [147, 163] on span at bounding box center [147, 158] width 4 height 17
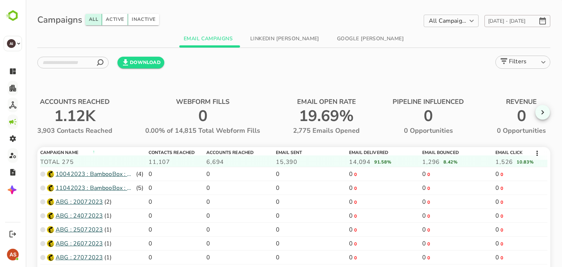
click at [275, 160] on span at bounding box center [274, 158] width 4 height 17
click at [344, 151] on span "Email Sent" at bounding box center [322, 151] width 91 height 7
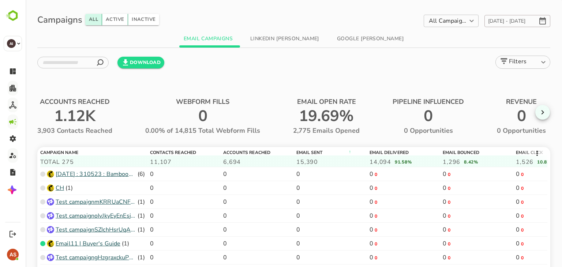
click at [344, 151] on span "Email Sent" at bounding box center [341, 151] width 91 height 7
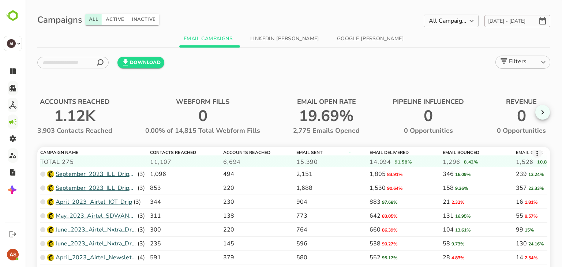
click at [534, 154] on icon at bounding box center [536, 153] width 5 height 5
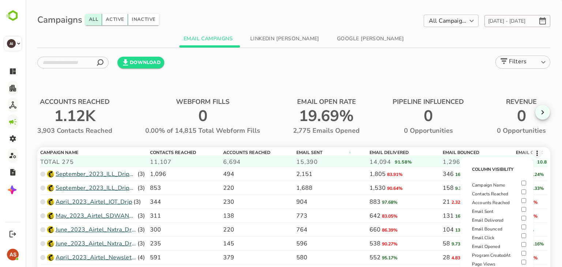
scroll to position [61, 0]
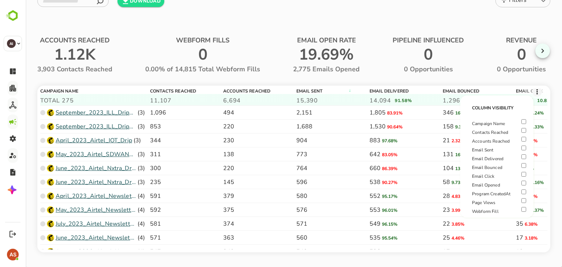
click at [489, 252] on div "**********" at bounding box center [294, 103] width 536 height 328
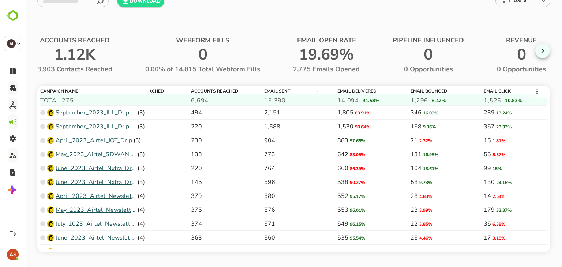
scroll to position [0, 0]
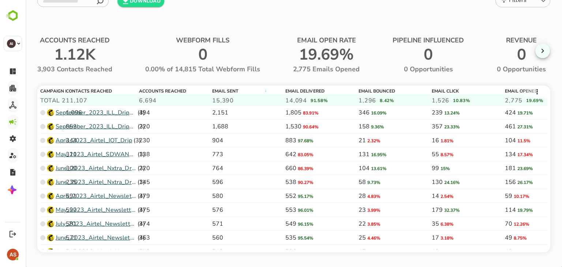
drag, startPoint x: 148, startPoint y: 98, endPoint x: 47, endPoint y: 89, distance: 101.7
click at [47, 89] on div "Campaign Name Total 275" at bounding box center [53, 96] width 26 height 17
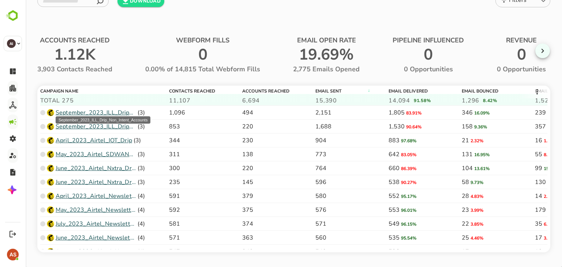
drag, startPoint x: 64, startPoint y: 100, endPoint x: 103, endPoint y: 111, distance: 40.3
click at [103, 111] on div "Campaign Name Total 275 Contacts Reached 11,107 Accounts Reached 6,694 Email Se…" at bounding box center [293, 168] width 507 height 161
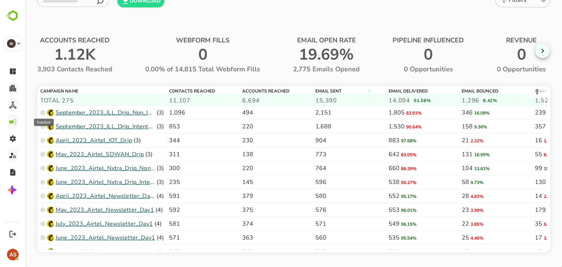
click at [44, 113] on circle "Inactive" at bounding box center [42, 112] width 5 height 5
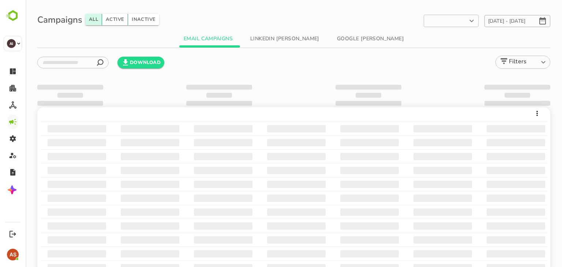
type input "**********"
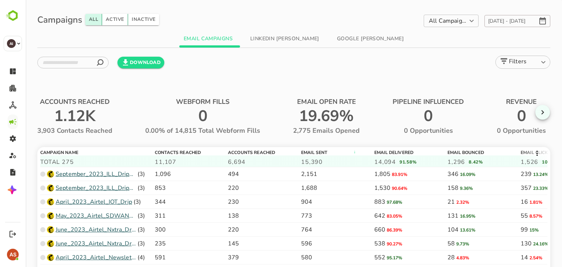
drag, startPoint x: 147, startPoint y: 161, endPoint x: 142, endPoint y: 151, distance: 11.3
click at [142, 151] on div "Campaign Name Total 275" at bounding box center [97, 158] width 114 height 17
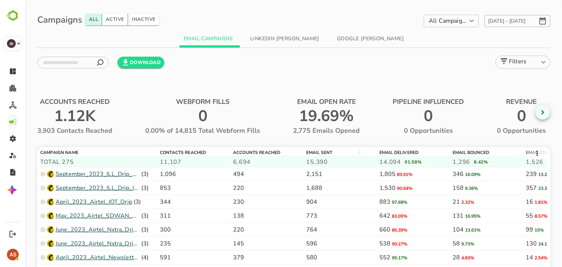
drag, startPoint x: 152, startPoint y: 162, endPoint x: 154, endPoint y: 157, distance: 5.3
click at [154, 157] on div "Campaign Name Total 275" at bounding box center [100, 158] width 120 height 17
click at [86, 112] on span "1.12K" at bounding box center [83, 116] width 58 height 21
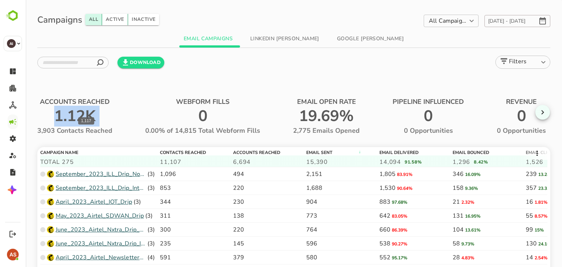
click at [86, 112] on span "1.12K" at bounding box center [83, 116] width 58 height 21
click at [208, 110] on span "0" at bounding box center [211, 116] width 26 height 21
click at [308, 107] on span "19.69%" at bounding box center [334, 116] width 71 height 21
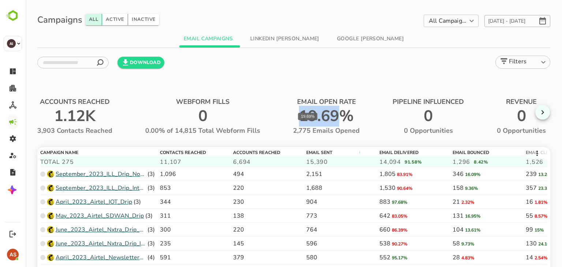
click at [308, 107] on span "19.69%" at bounding box center [334, 116] width 71 height 21
click at [418, 102] on span "PIPELINE INFLUENCED" at bounding box center [436, 102] width 88 height 8
click at [542, 110] on icon "button" at bounding box center [542, 112] width 9 height 9
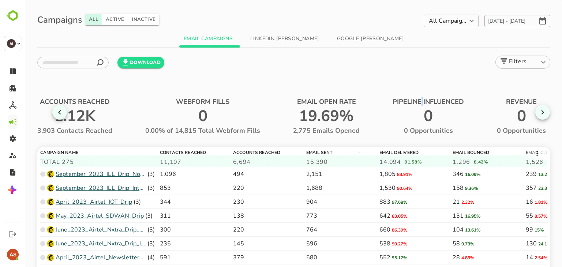
scroll to position [0, 91]
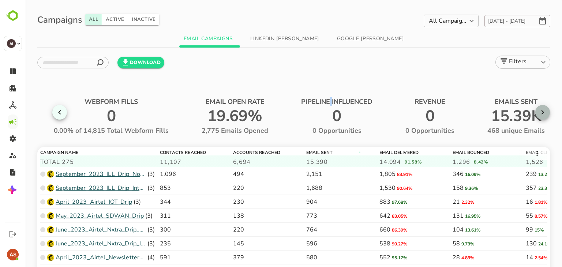
click at [542, 110] on icon "button" at bounding box center [542, 112] width 9 height 9
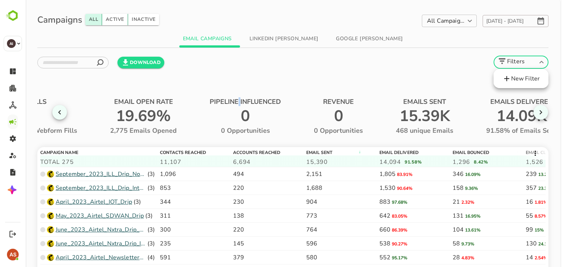
click at [540, 65] on body "**********" at bounding box center [294, 164] width 536 height 328
click at [527, 81] on li "New Filter" at bounding box center [520, 78] width 55 height 13
type input "**********"
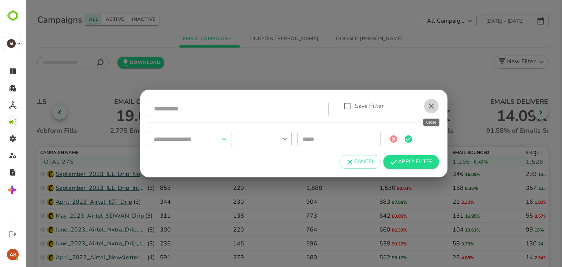
click at [432, 107] on icon "close" at bounding box center [431, 105] width 5 height 5
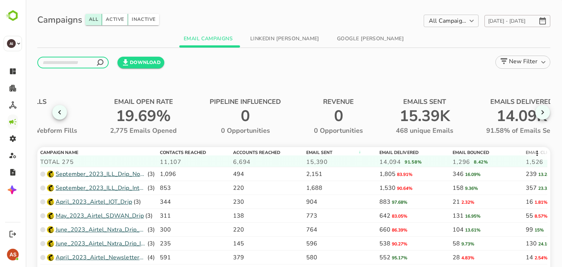
click at [94, 67] on input "text" at bounding box center [65, 62] width 56 height 19
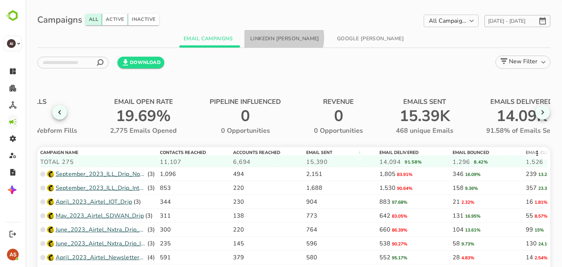
click at [281, 38] on button "LinkedIn [PERSON_NAME]" at bounding box center [284, 39] width 81 height 18
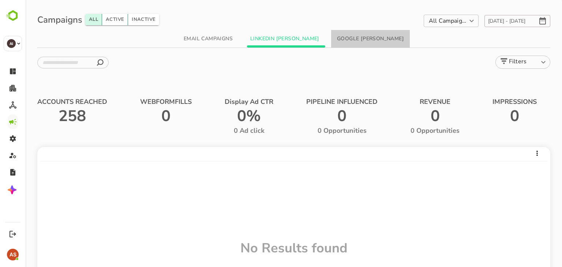
click at [371, 40] on button "Google [PERSON_NAME]" at bounding box center [370, 39] width 79 height 18
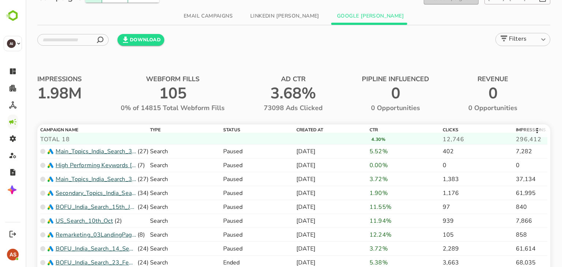
scroll to position [0, 0]
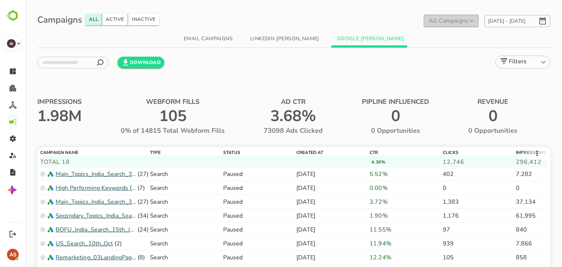
click at [465, 19] on label "All Campaigns" at bounding box center [448, 21] width 39 height 8
click at [389, 15] on div "**********" at bounding box center [293, 21] width 513 height 18
click at [192, 45] on button "Email Campaigns" at bounding box center [208, 39] width 61 height 18
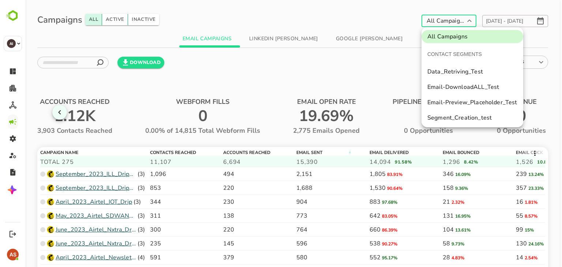
click at [429, 21] on body "**********" at bounding box center [294, 164] width 536 height 328
click at [386, 15] on div at bounding box center [294, 133] width 536 height 267
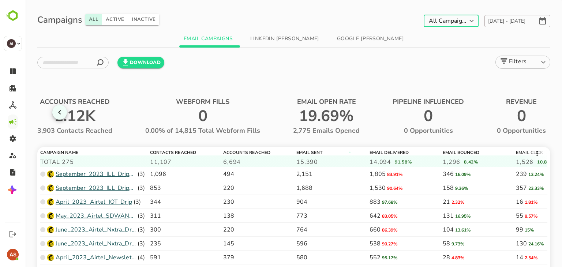
click at [115, 19] on button "Active" at bounding box center [115, 19] width 26 height 11
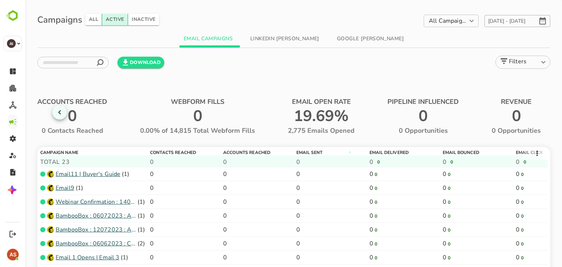
click at [141, 21] on button "Inactive" at bounding box center [143, 19] width 31 height 11
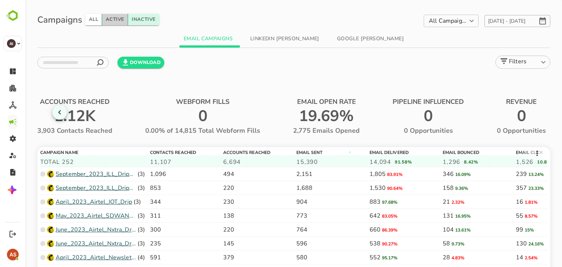
click at [114, 20] on button "Active" at bounding box center [115, 19] width 26 height 11
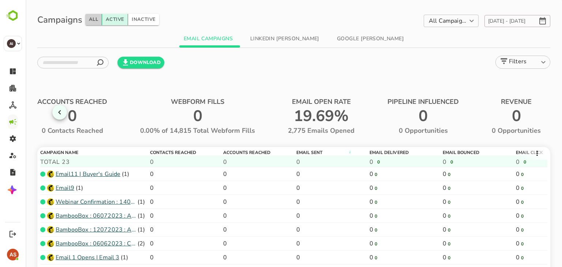
click at [95, 18] on button "All" at bounding box center [93, 19] width 17 height 11
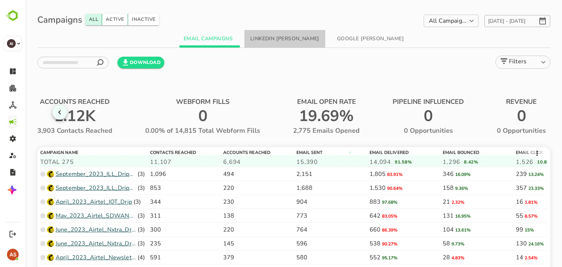
click at [286, 37] on button "LinkedIn [PERSON_NAME]" at bounding box center [284, 39] width 81 height 18
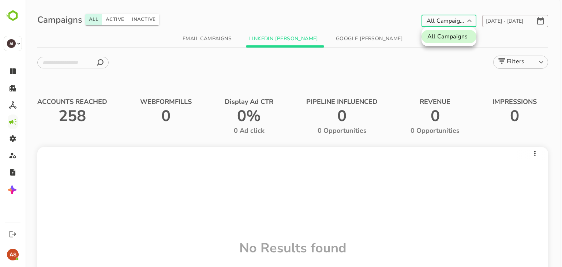
click at [450, 24] on body "**********" at bounding box center [294, 164] width 536 height 328
click at [388, 19] on div at bounding box center [294, 133] width 536 height 267
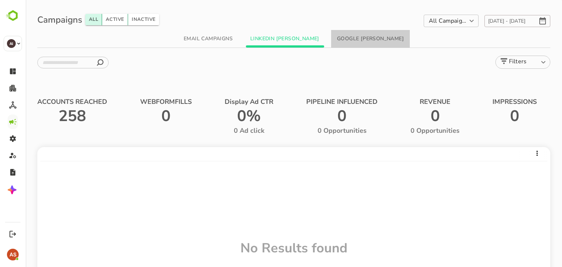
click at [382, 37] on button "Google [PERSON_NAME]" at bounding box center [370, 39] width 79 height 18
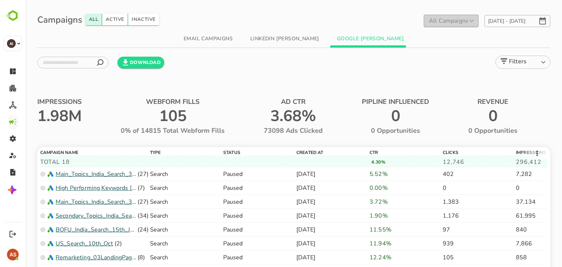
click at [229, 40] on button "Email Campaigns" at bounding box center [208, 39] width 61 height 18
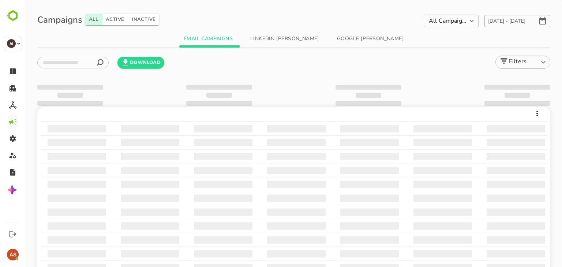
click at [263, 35] on button "LinkedIn [PERSON_NAME]" at bounding box center [284, 39] width 81 height 18
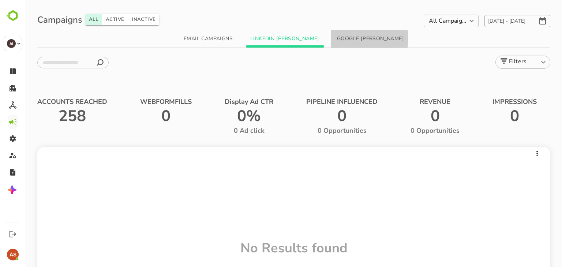
click at [351, 38] on button "Google [PERSON_NAME]" at bounding box center [370, 39] width 79 height 18
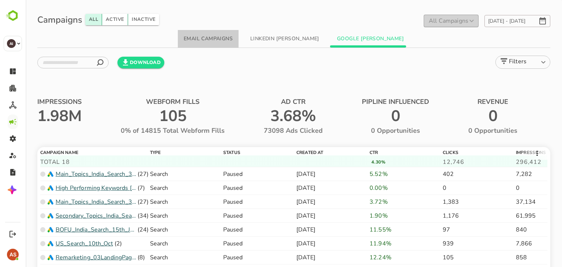
click at [224, 35] on button "Email Campaigns" at bounding box center [208, 39] width 61 height 18
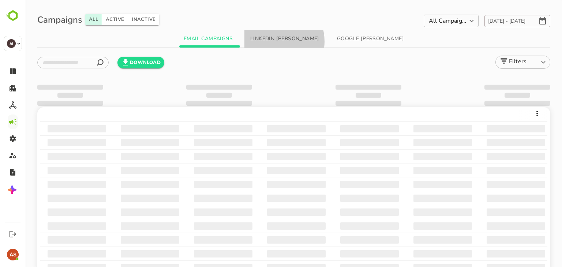
click at [277, 41] on button "LinkedIn [PERSON_NAME]" at bounding box center [284, 39] width 81 height 18
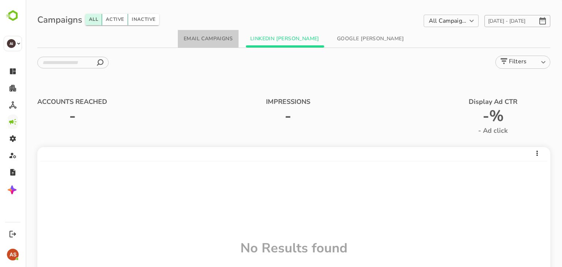
click at [197, 40] on button "Email Campaigns" at bounding box center [208, 39] width 61 height 18
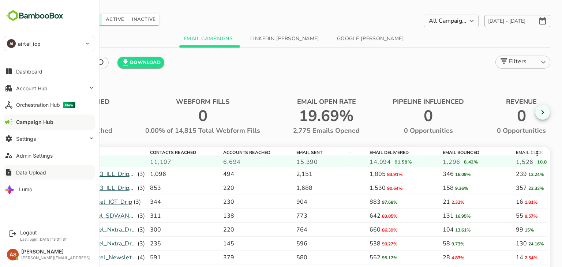
click at [37, 169] on div "Data Upload" at bounding box center [31, 172] width 30 height 6
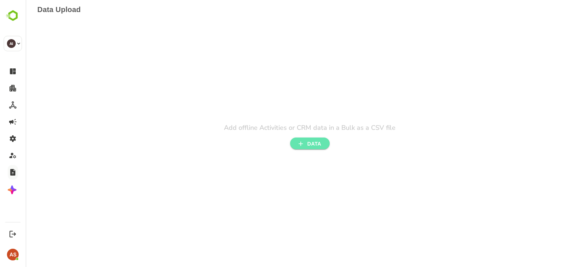
click at [316, 147] on span "DATA" at bounding box center [310, 143] width 28 height 9
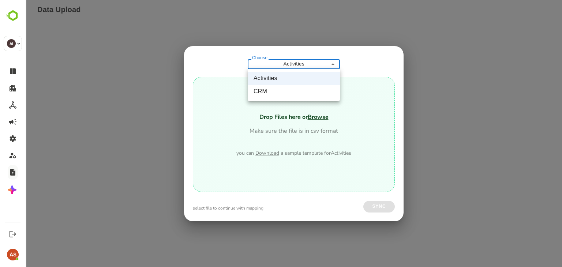
click at [331, 13] on body "**********" at bounding box center [294, 6] width 536 height 13
click at [342, 136] on div at bounding box center [294, 133] width 536 height 267
click at [321, 13] on body "**********" at bounding box center [294, 6] width 536 height 13
click at [293, 93] on li "CRM" at bounding box center [294, 91] width 92 height 13
type input "***"
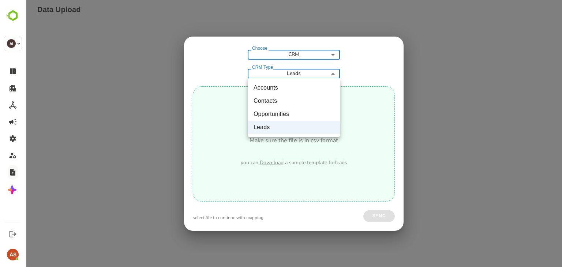
click at [300, 13] on body "Data Upload Add offline Activities or CRM data in a Bulk as a CSV file DATA Cho…" at bounding box center [294, 6] width 536 height 13
click at [225, 114] on div at bounding box center [294, 133] width 536 height 267
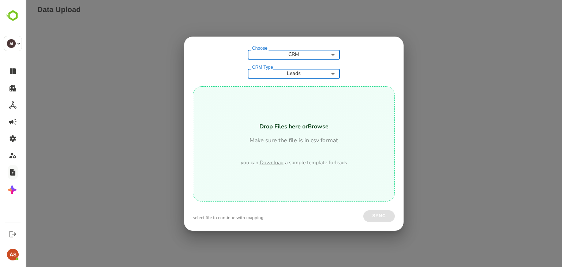
click at [276, 165] on span "Download" at bounding box center [272, 162] width 24 height 7
click at [276, 163] on span "Download" at bounding box center [272, 162] width 24 height 7
click at [320, 130] on span "Browse" at bounding box center [318, 126] width 21 height 8
click at [431, 91] on div "Choose CRM *** Choose CRM Type Leads ***** CRM Type Drop Files here or Browse M…" at bounding box center [294, 133] width 536 height 267
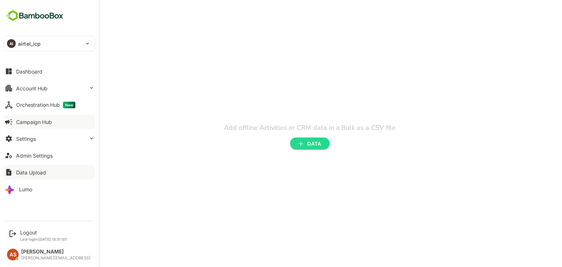
click at [34, 125] on button "Campaign Hub" at bounding box center [49, 121] width 91 height 15
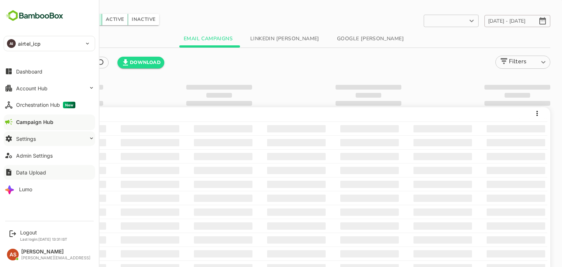
type input "**********"
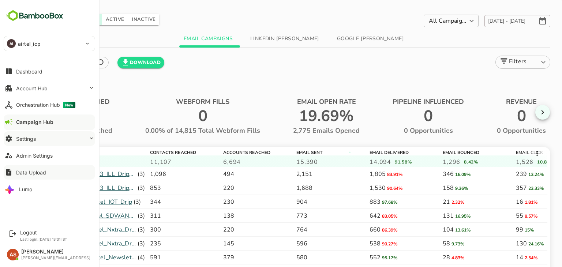
click at [24, 142] on button "Settings" at bounding box center [49, 138] width 91 height 15
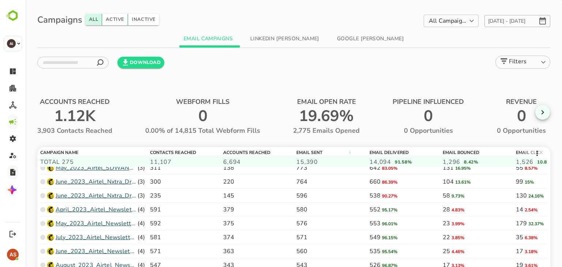
scroll to position [48, 0]
